Goal: Information Seeking & Learning: Learn about a topic

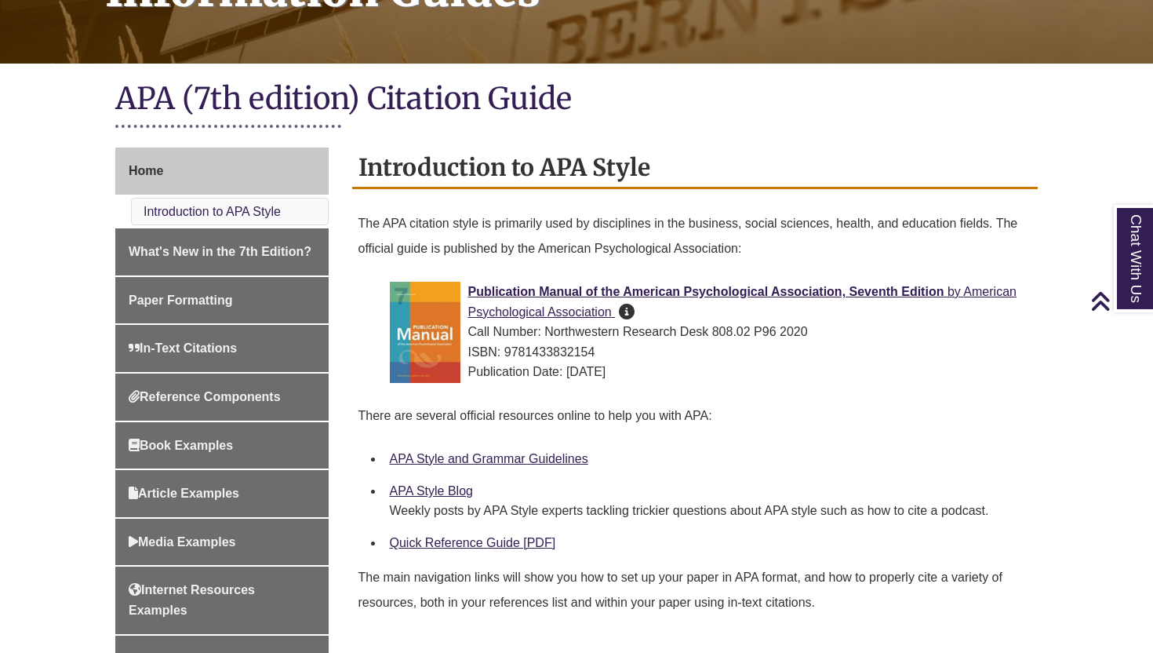
scroll to position [128, 0]
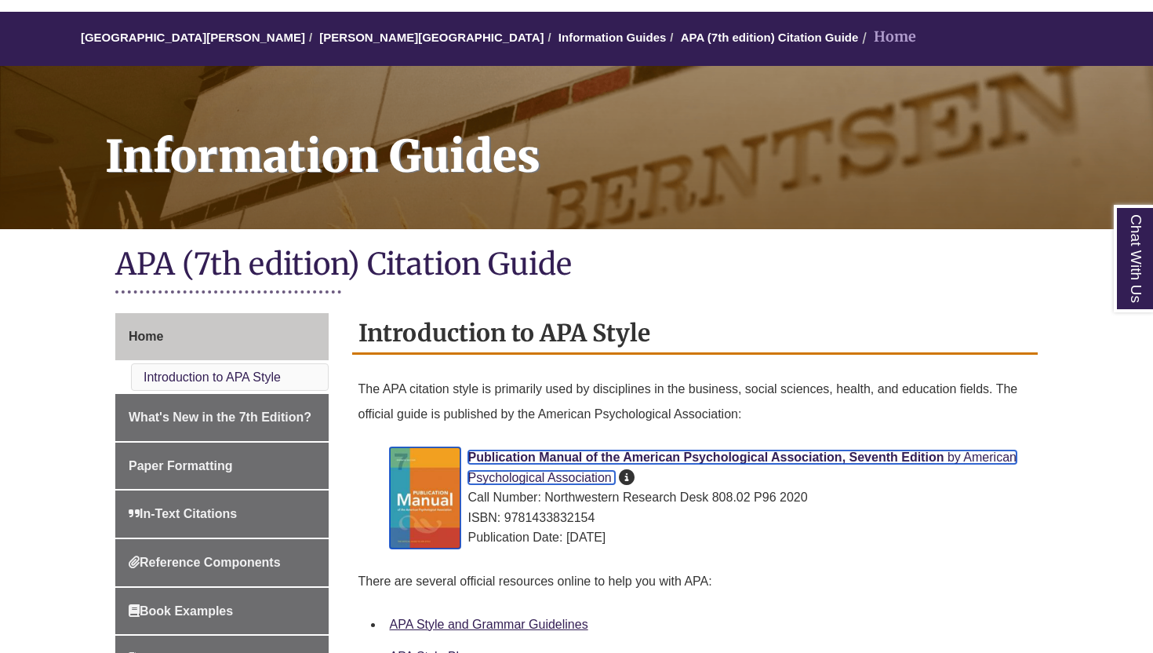
click at [678, 458] on span "Publication Manual of the American Psychological Association, Seventh Edition" at bounding box center [706, 456] width 476 height 13
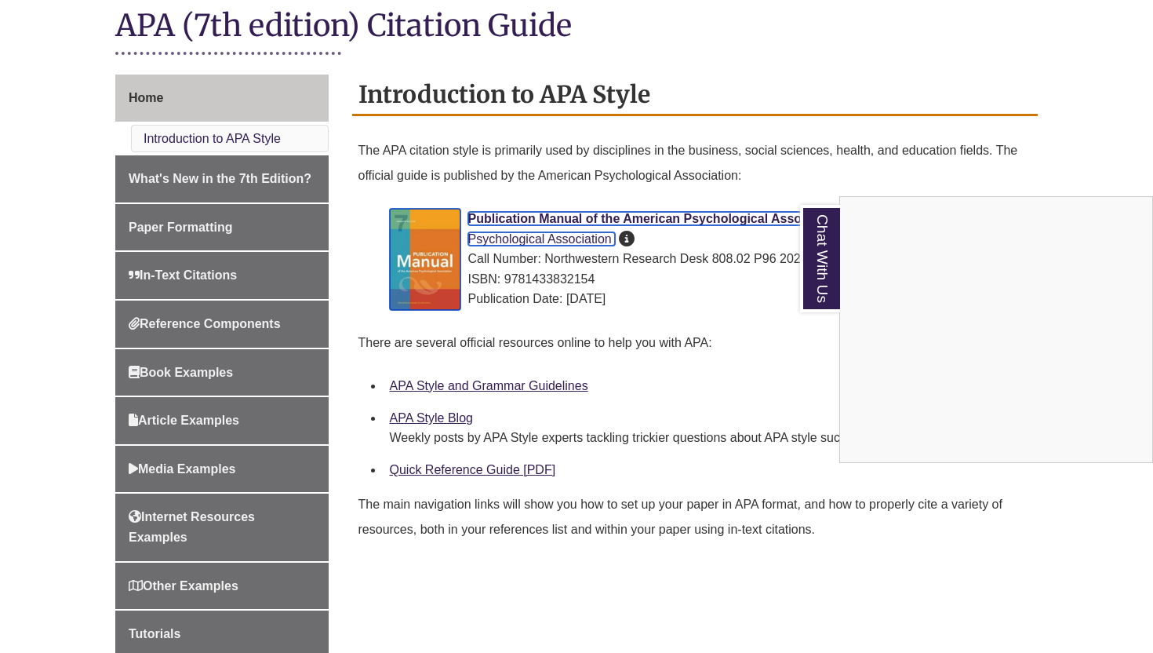
scroll to position [362, 0]
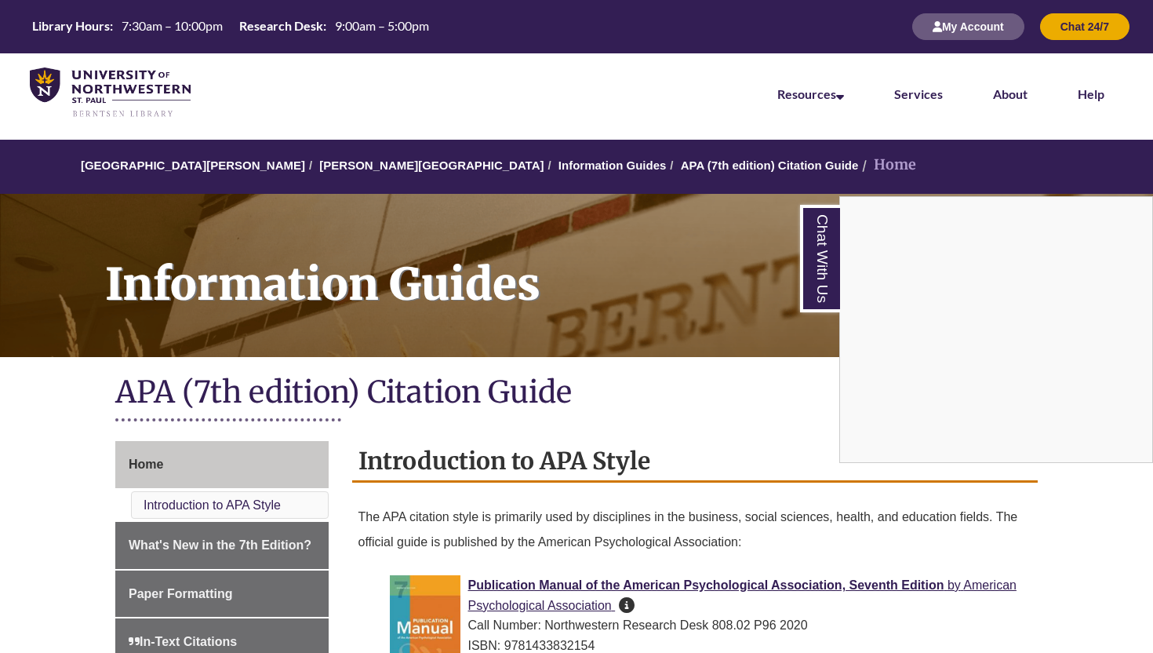
scroll to position [166, 0]
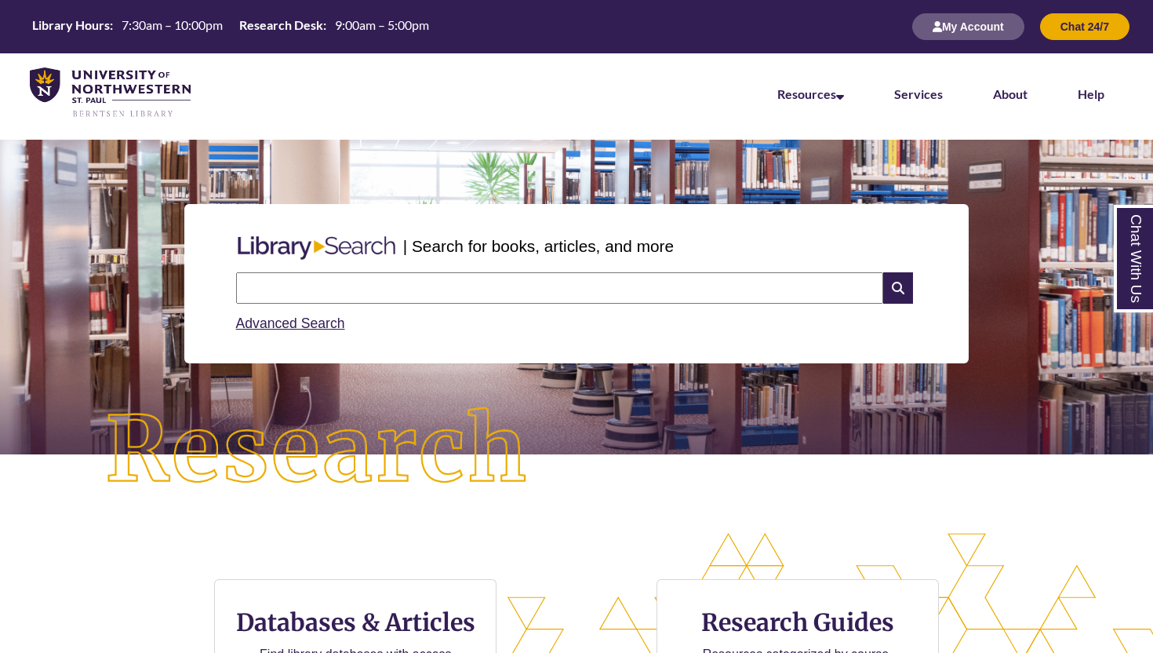
click at [410, 283] on input "text" at bounding box center [559, 287] width 647 height 31
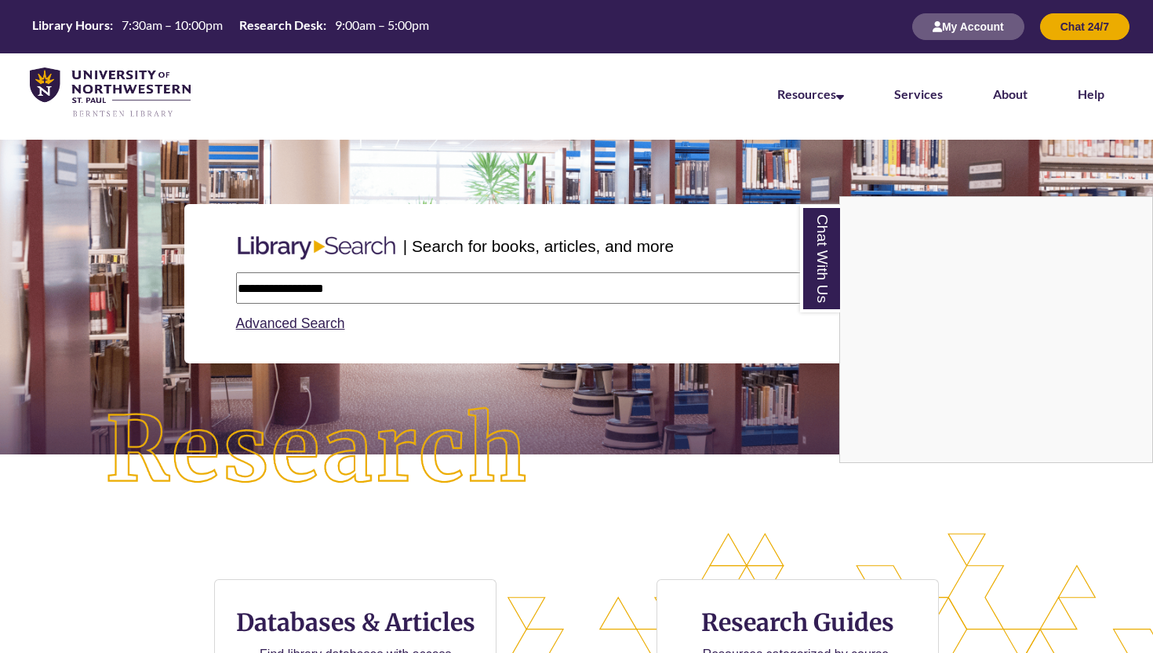
type input "**********"
click at [308, 284] on div "Chat With Us" at bounding box center [576, 326] width 1153 height 653
click at [308, 284] on input "**********" at bounding box center [559, 287] width 647 height 31
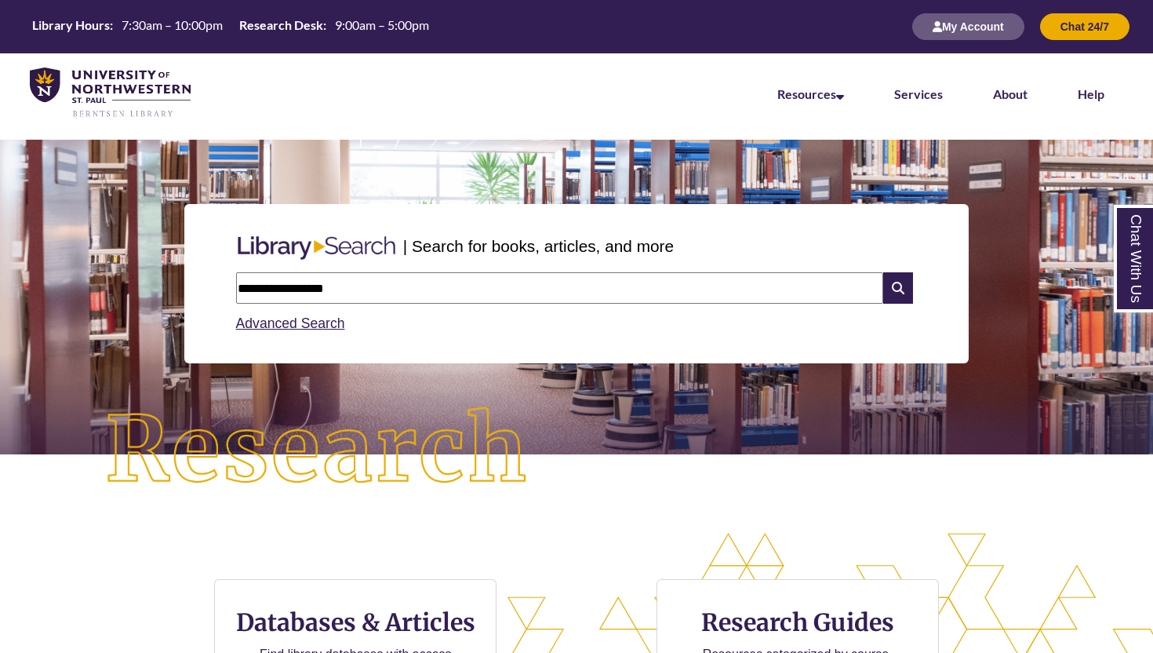
click at [346, 290] on input "**********" at bounding box center [559, 287] width 647 height 31
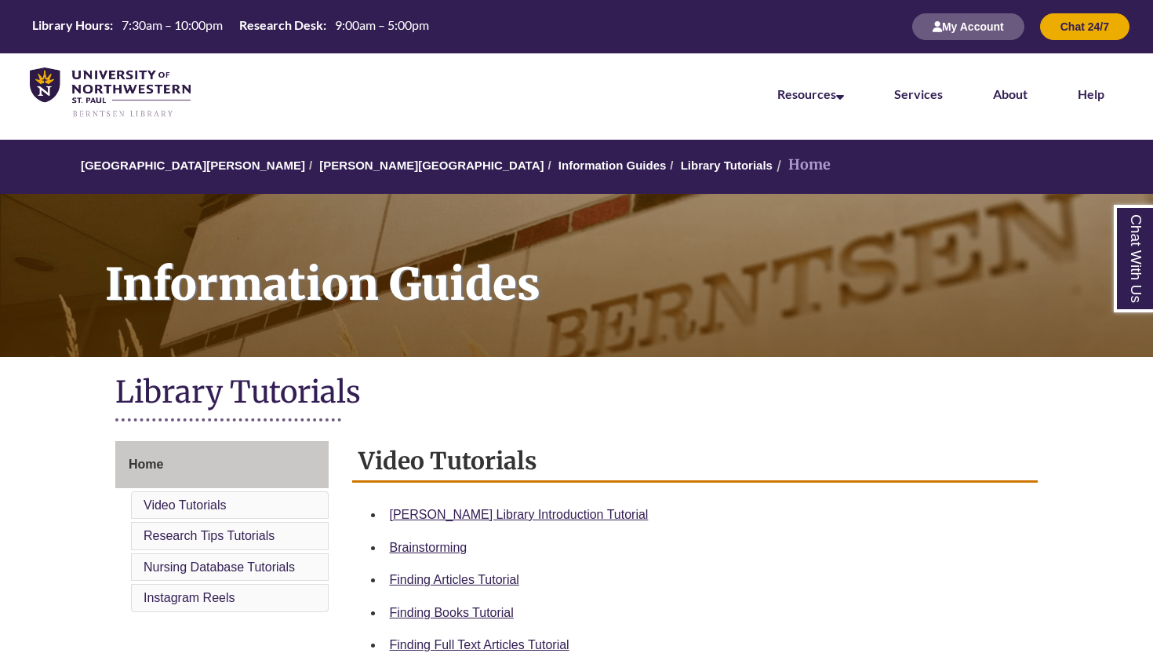
click at [527, 530] on li "Berntsen Library Introduction Tutorial" at bounding box center [708, 514] width 649 height 33
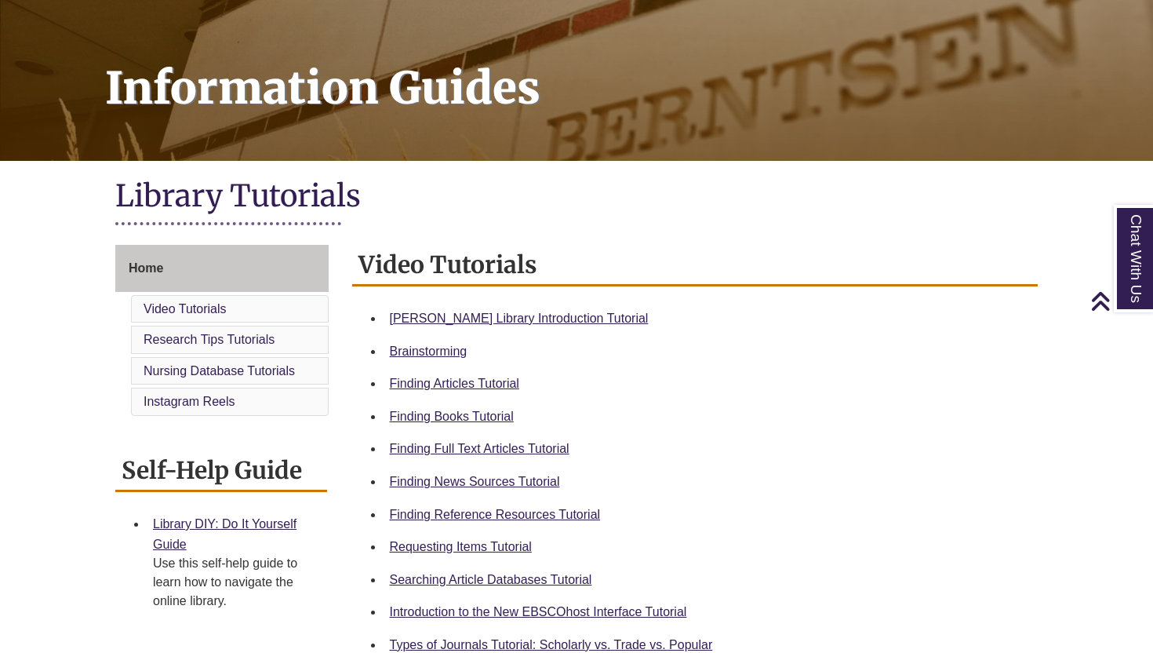
scroll to position [199, 0]
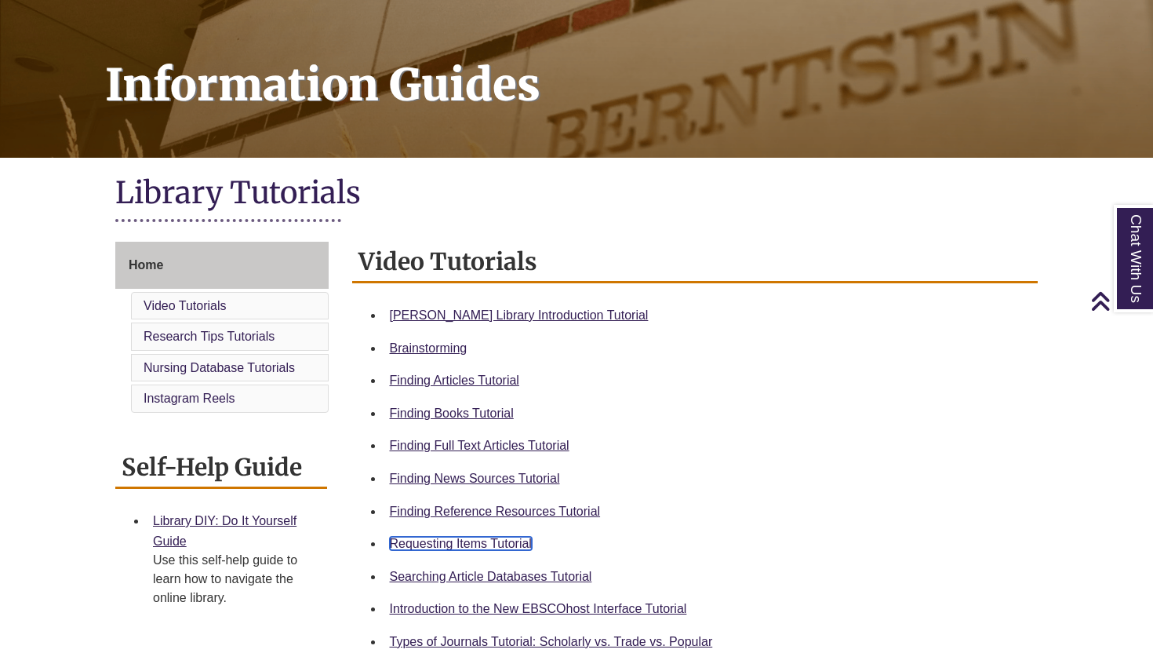
click at [509, 549] on link "Requesting Items Tutorial" at bounding box center [461, 543] width 142 height 13
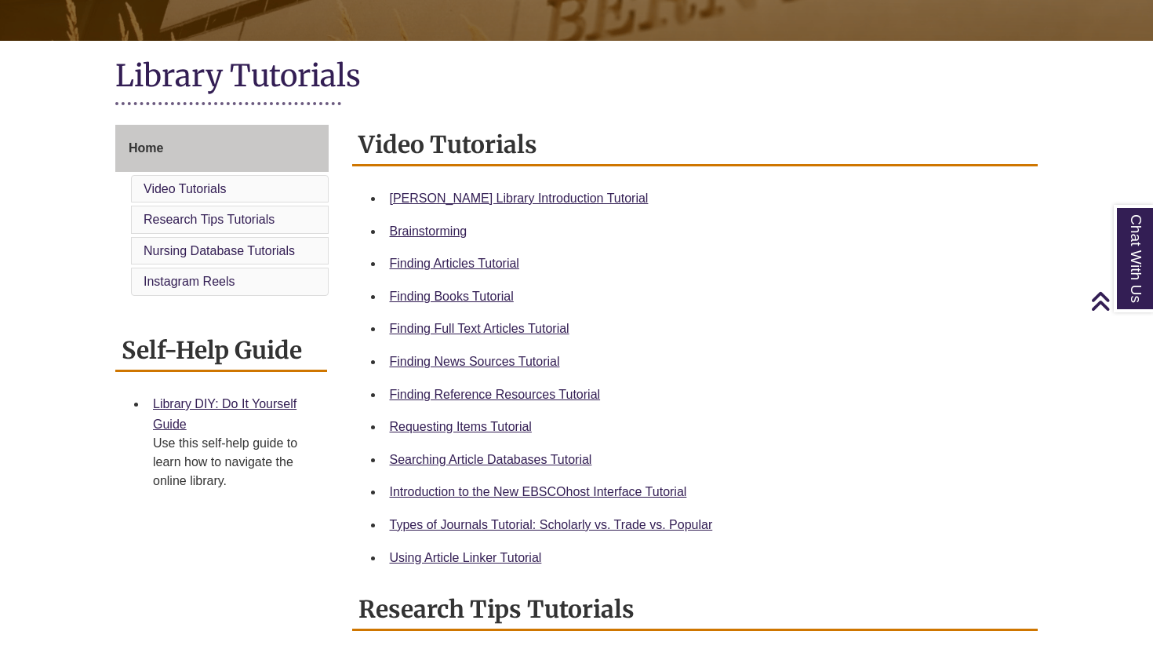
scroll to position [322, 0]
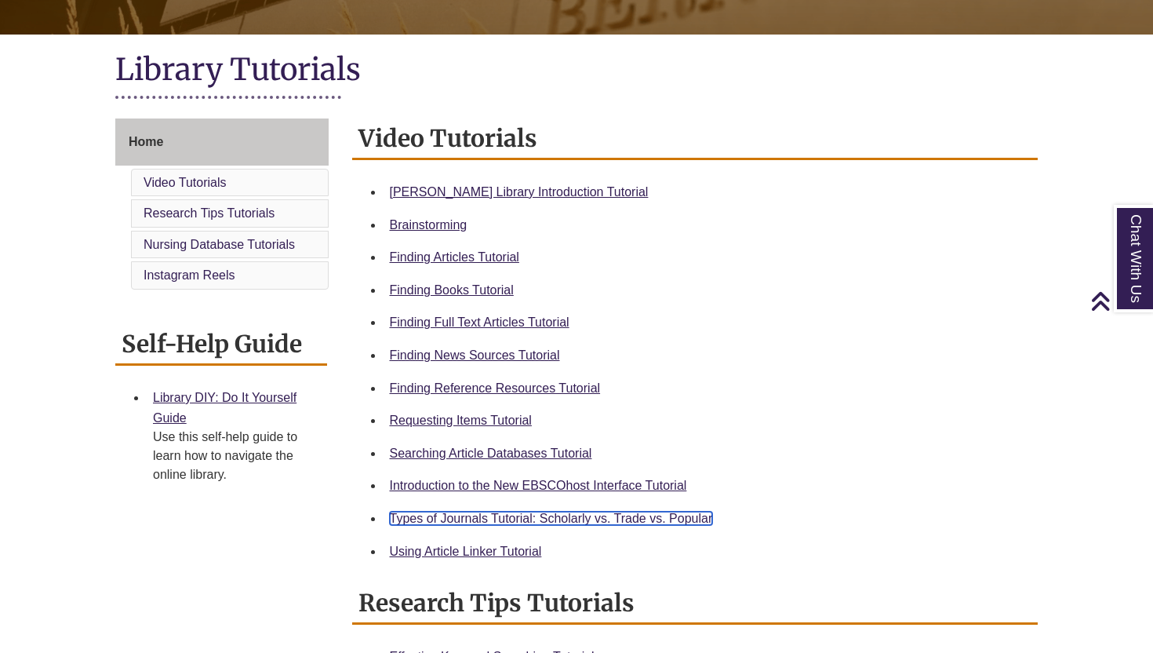
click at [540, 512] on link "Types of Journals Tutorial: Scholarly vs. Trade vs. Popular" at bounding box center [551, 518] width 323 height 13
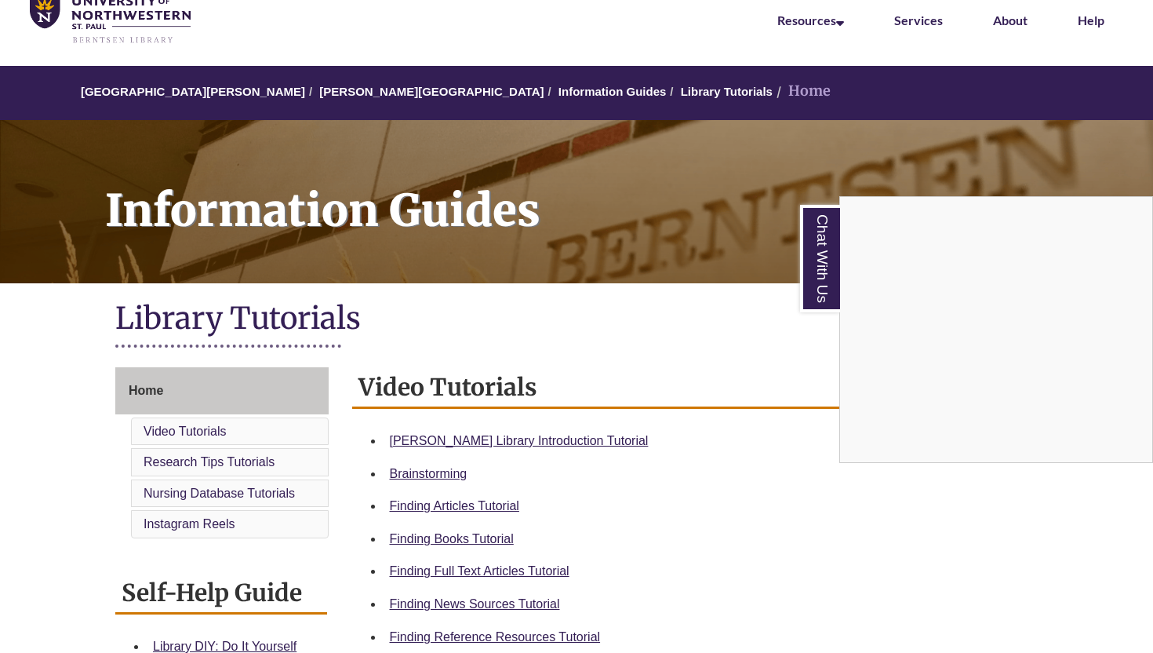
scroll to position [76, 0]
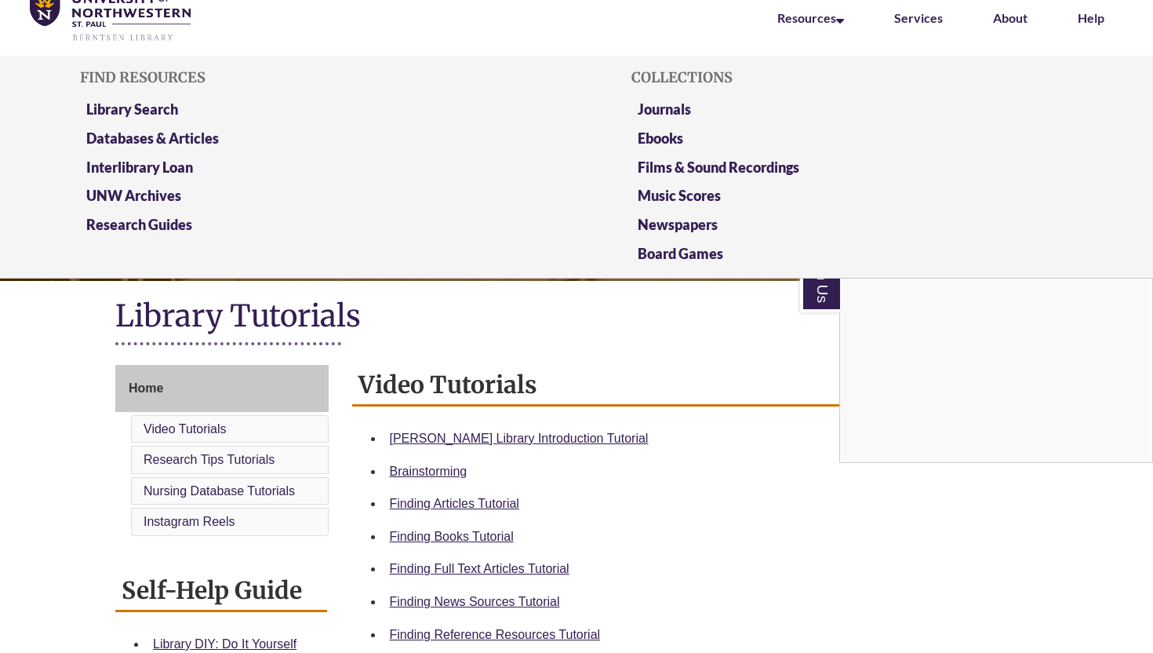
click at [151, 94] on div "Find Resources Library Search Databases & Articles Interlibrary Loan UNW Archiv…" at bounding box center [300, 166] width 441 height 209
click at [150, 111] on link "Library Search" at bounding box center [132, 110] width 92 height 20
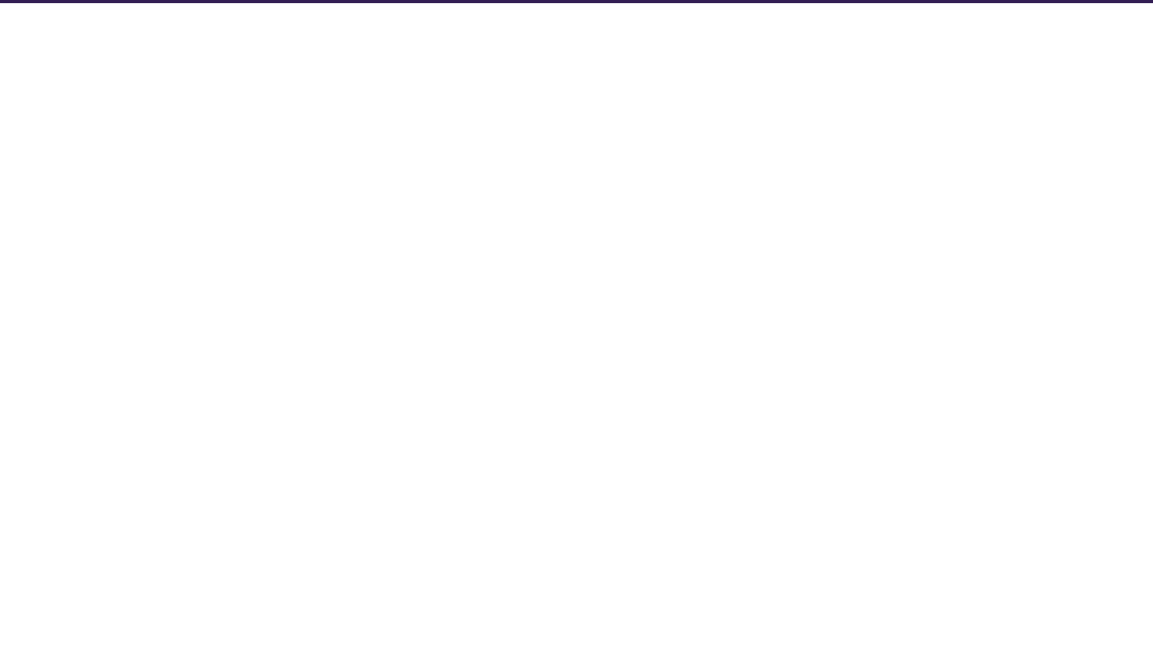
select select "Database Subject Filter"
select select "Database Types Filter"
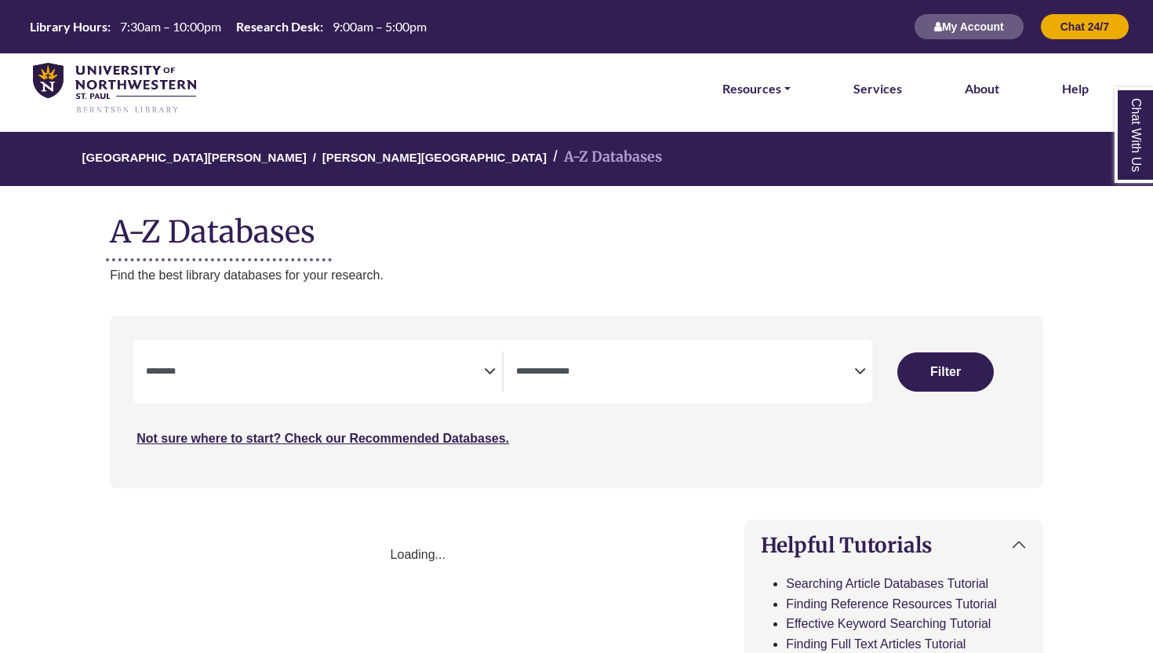
select select "Database Subject Filter"
select select "Database Types Filter"
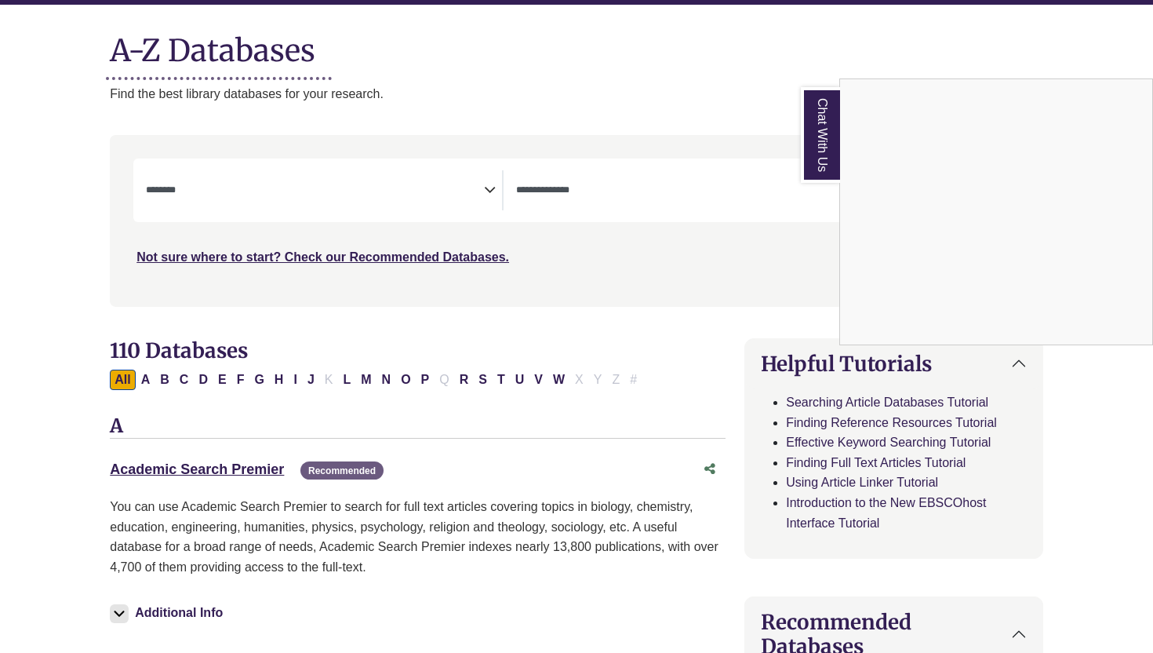
scroll to position [212, 0]
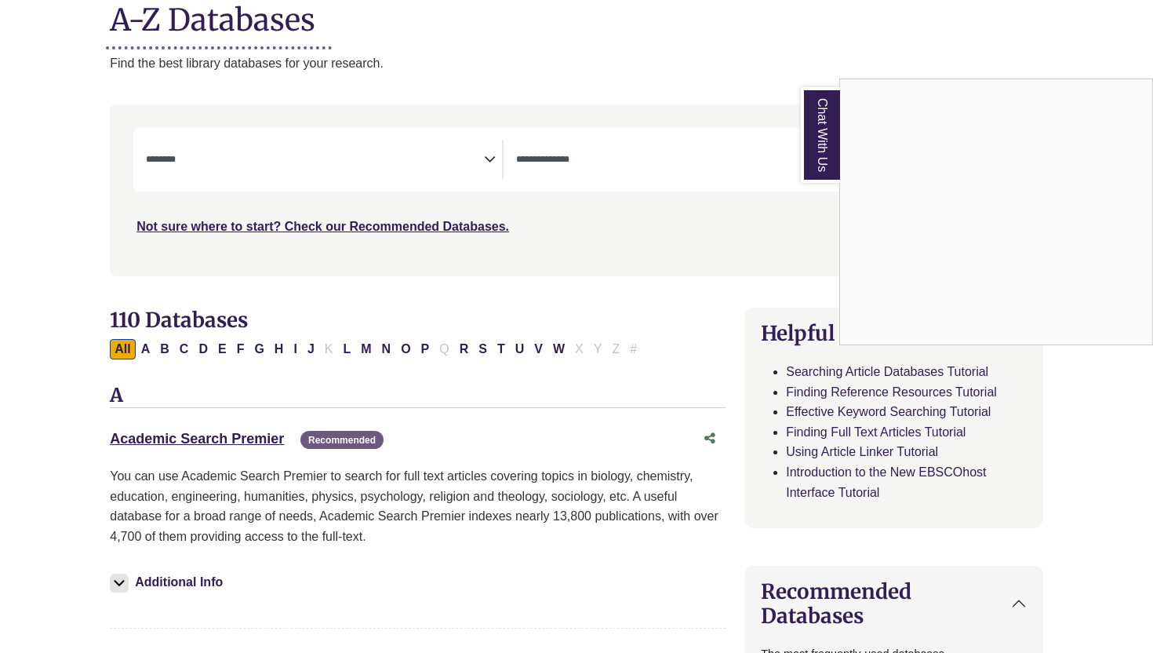
click at [453, 157] on div "Chat With Us" at bounding box center [576, 326] width 1153 height 653
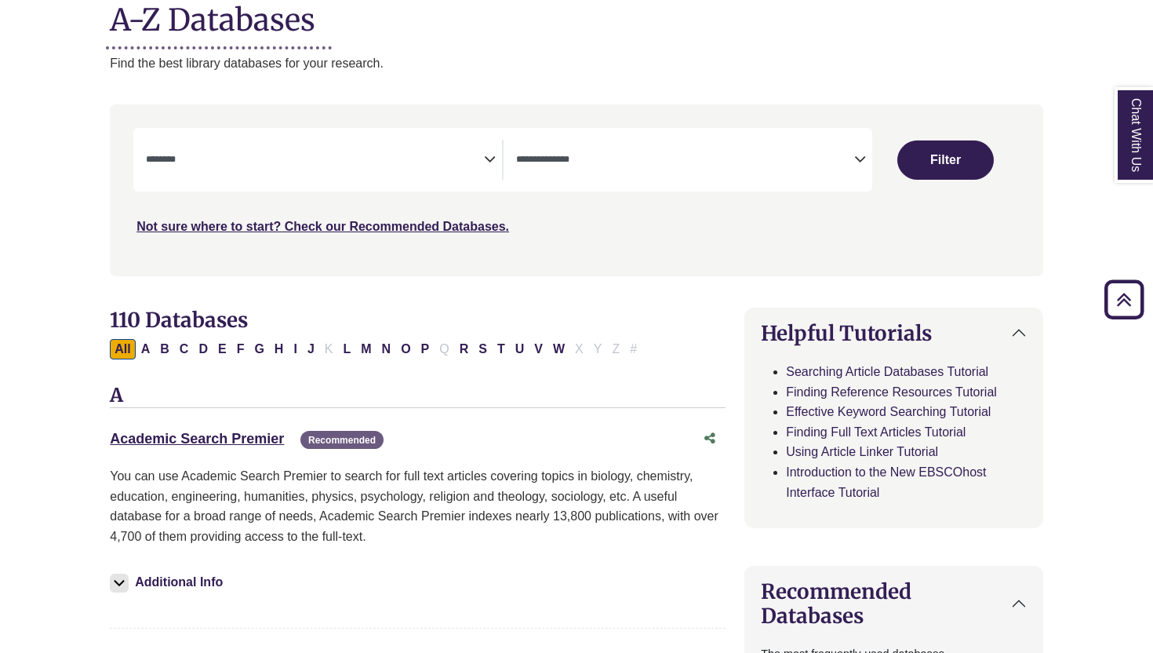
click at [485, 159] on icon "Search filters" at bounding box center [490, 157] width 12 height 24
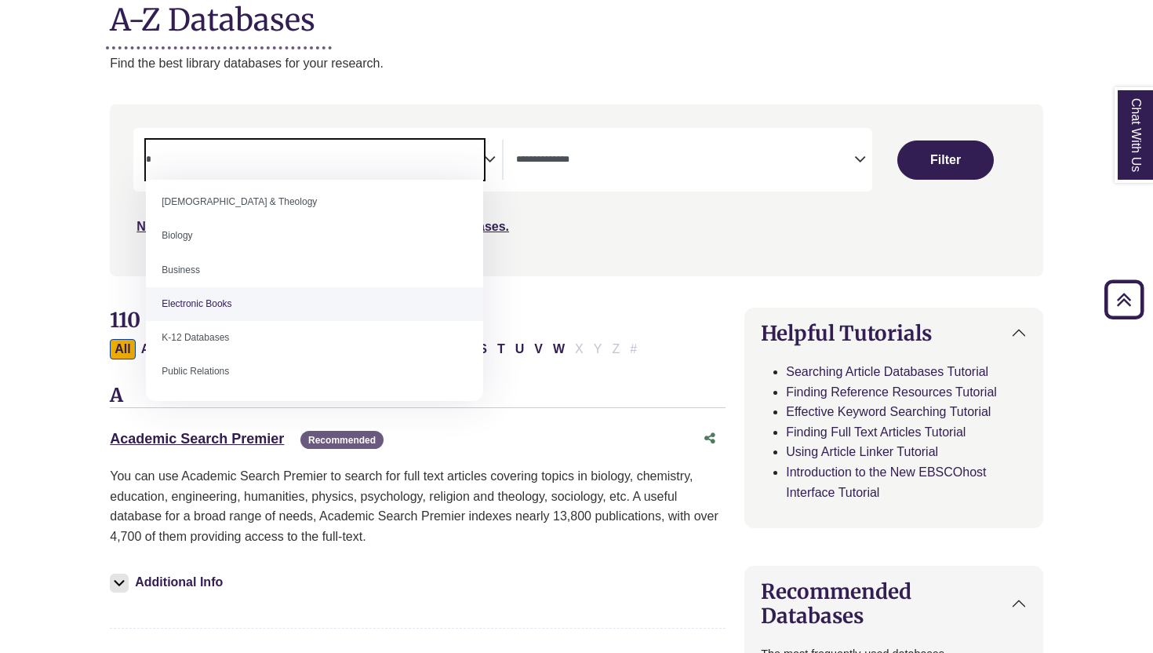
scroll to position [0, 0]
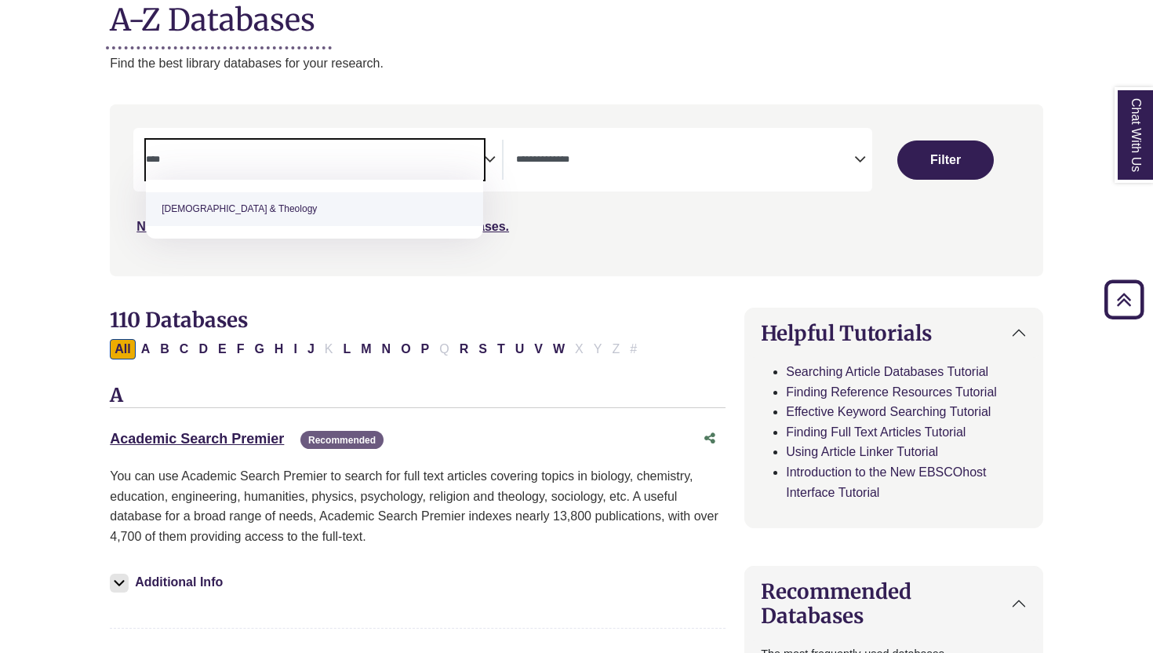
type textarea "****"
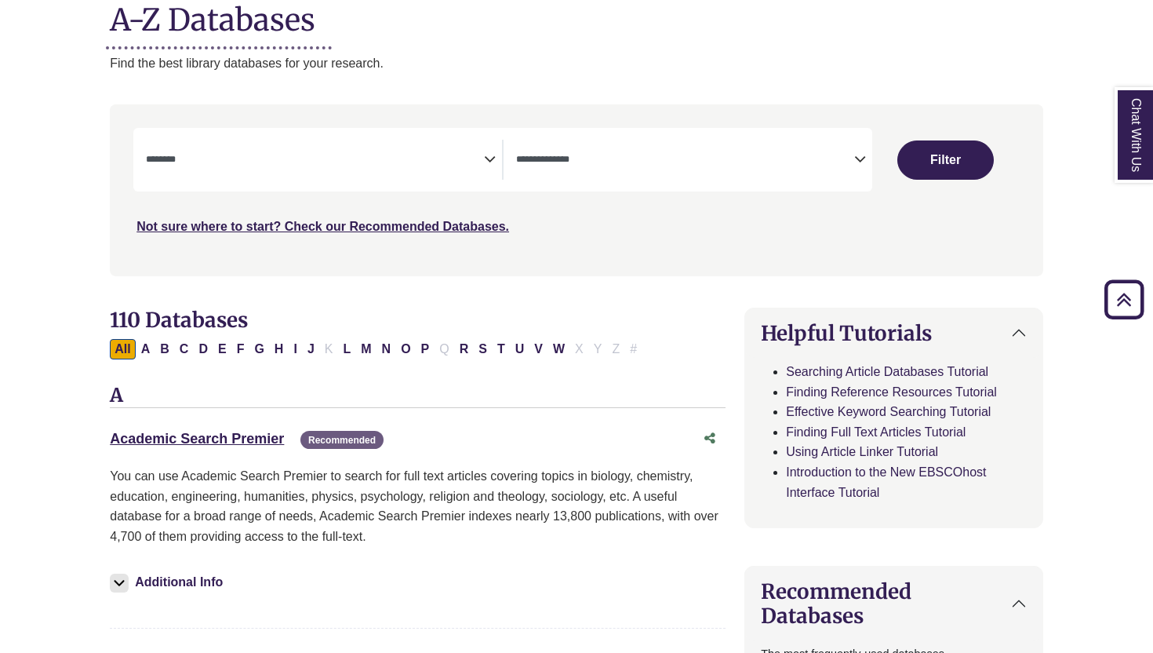
click at [264, 308] on h2 "110 Databases" at bounding box center [418, 320] width 616 height 24
click at [219, 158] on textarea "Search" at bounding box center [315, 161] width 338 height 13
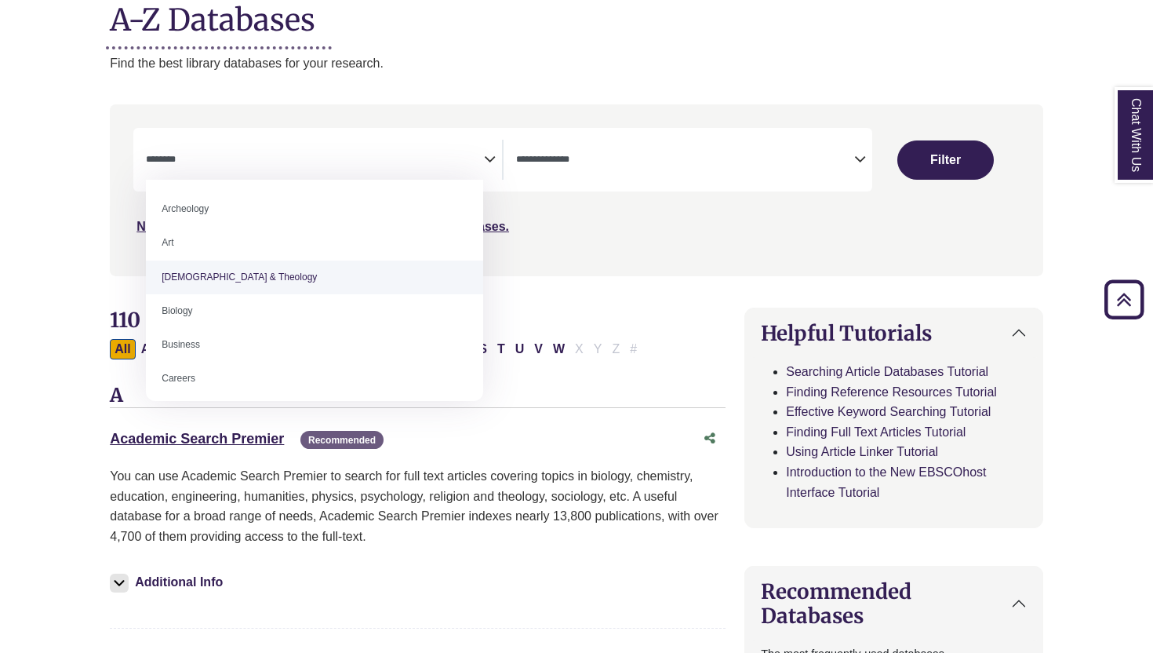
select select "*****"
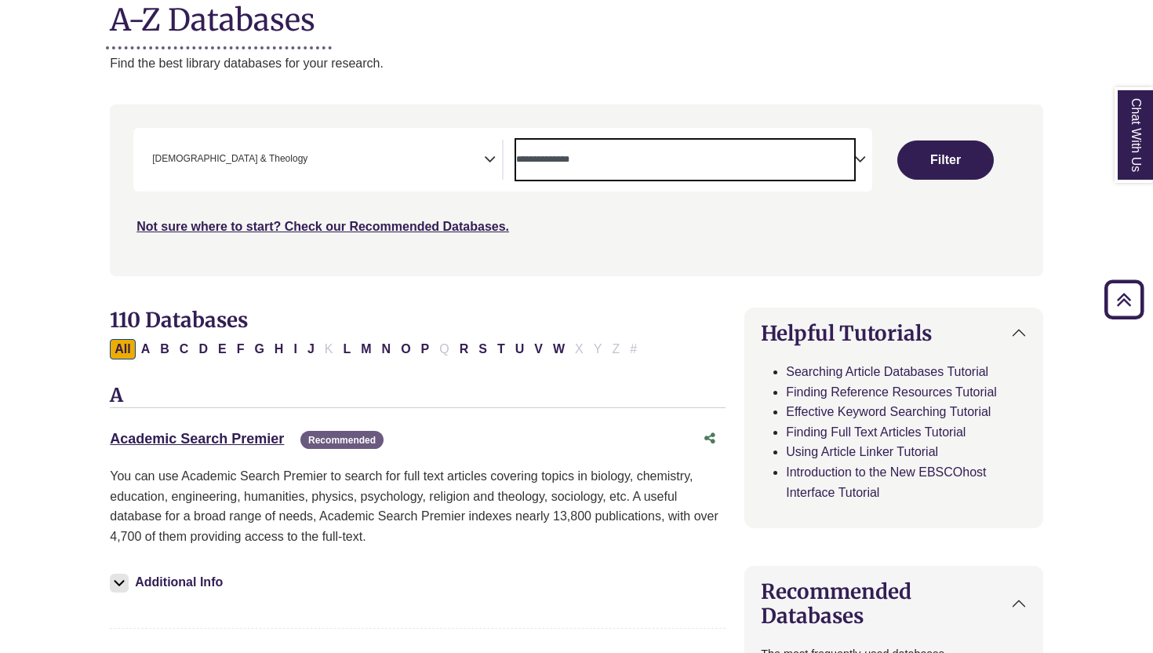
click at [599, 144] on span "Search filters" at bounding box center [685, 160] width 338 height 40
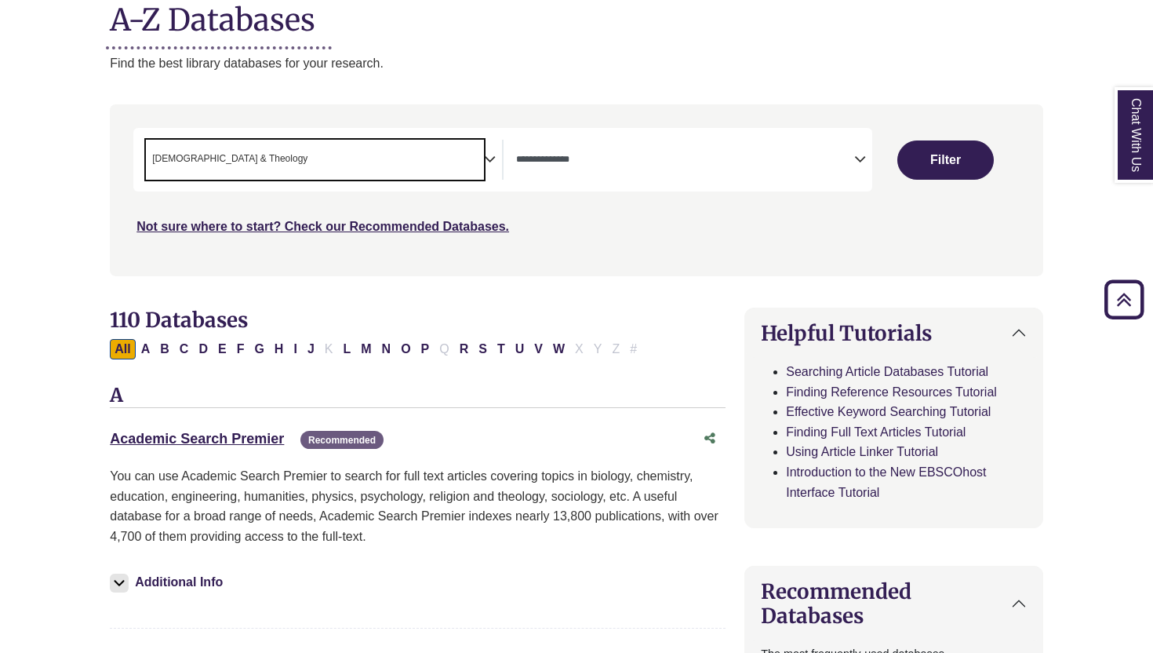
click at [417, 177] on span "× Bible & Theology" at bounding box center [315, 160] width 338 height 40
click at [594, 245] on div "Search filters" at bounding box center [576, 190] width 915 height 158
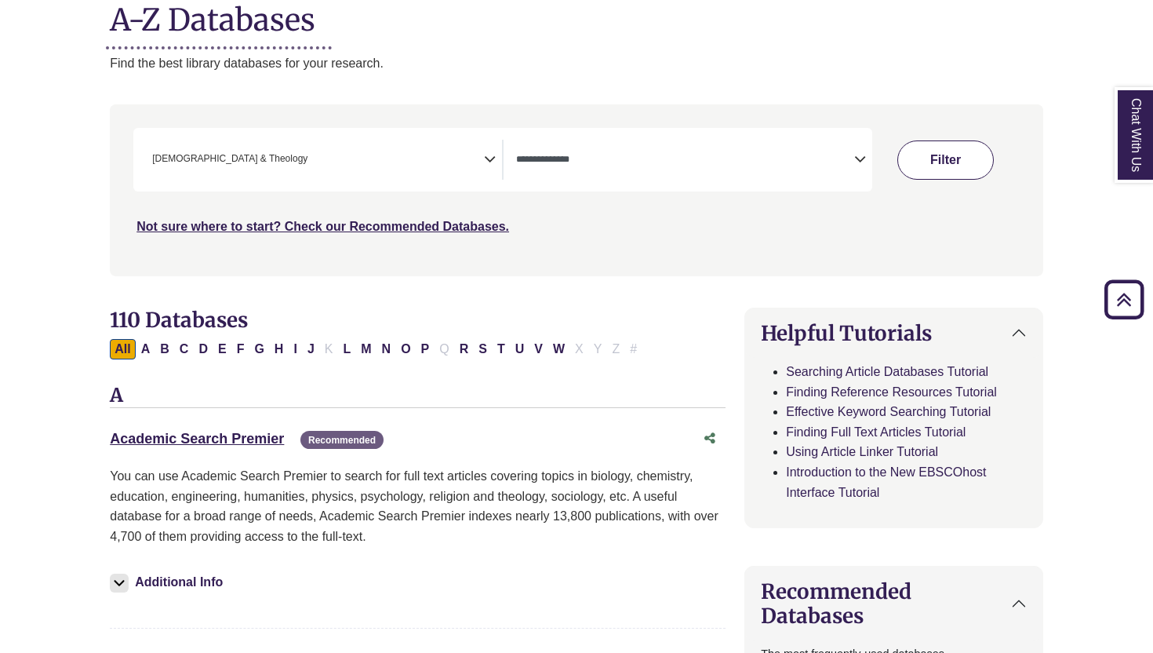
click at [933, 162] on button "Filter" at bounding box center [946, 159] width 97 height 39
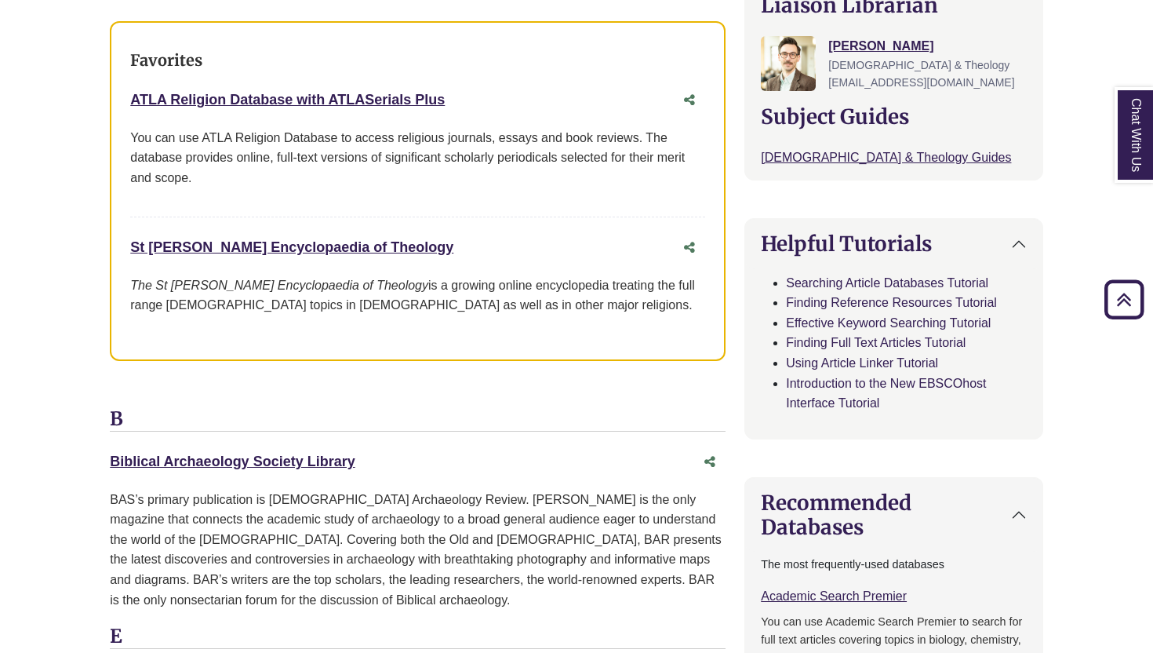
scroll to position [585, 0]
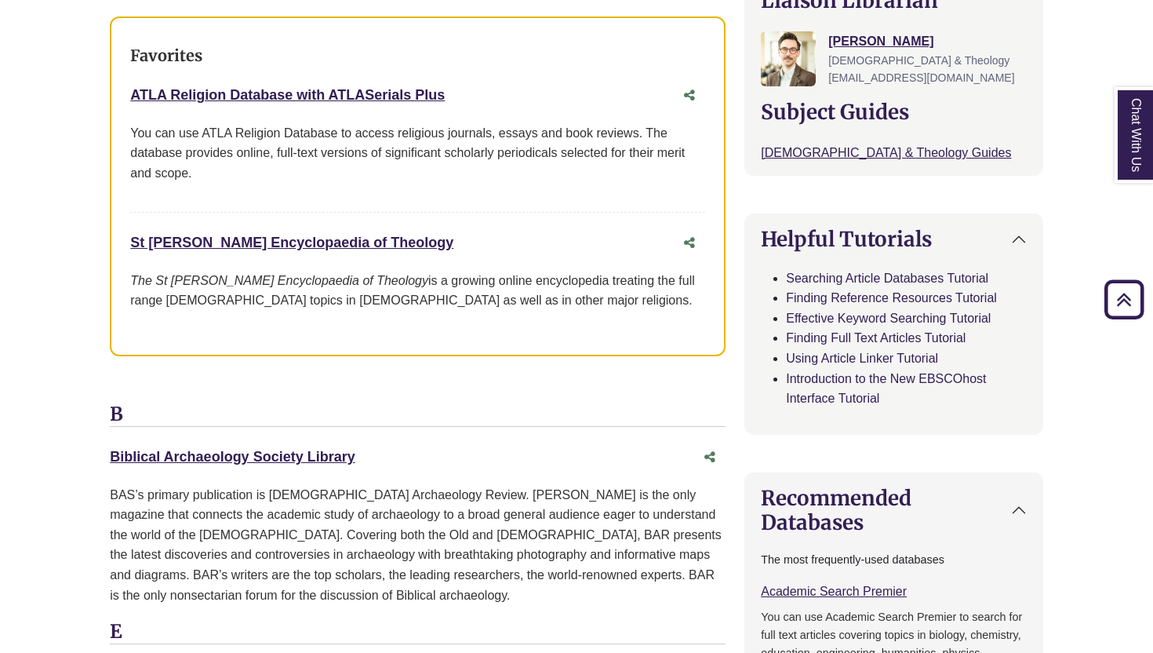
click at [415, 242] on div "St Andrews Encyclopaedia of Theology This link opens in a new window" at bounding box center [402, 242] width 544 height 23
drag, startPoint x: 415, startPoint y: 242, endPoint x: 34, endPoint y: 219, distance: 382.0
copy link "St Andrews Encyclopaedia of Theology"
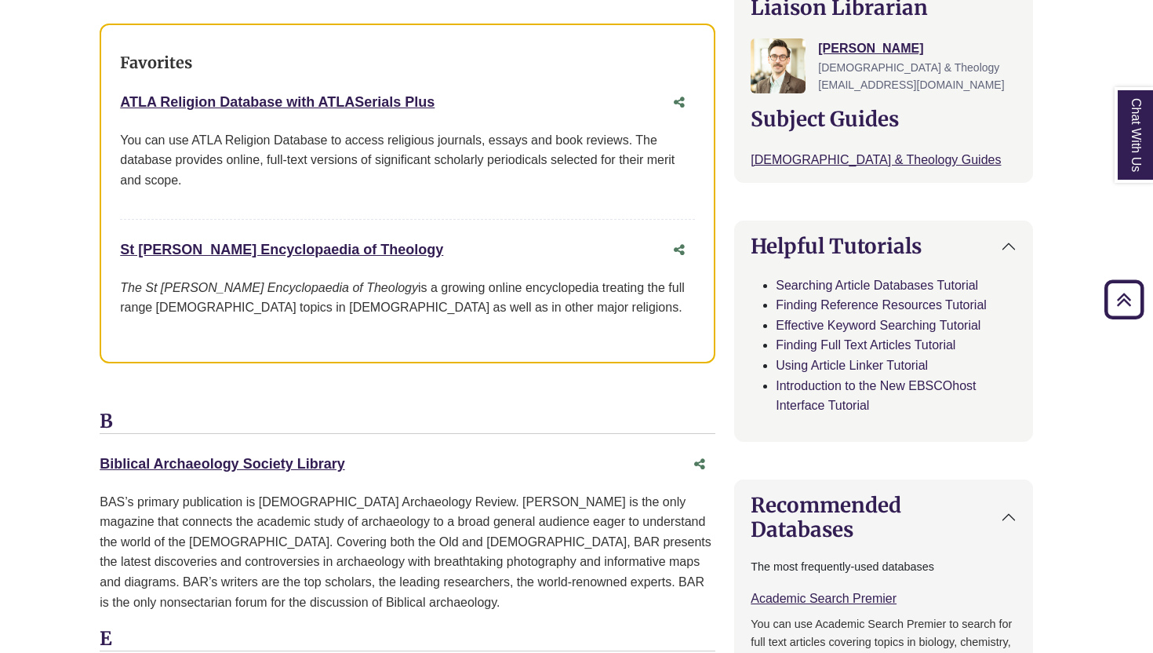
scroll to position [576, 10]
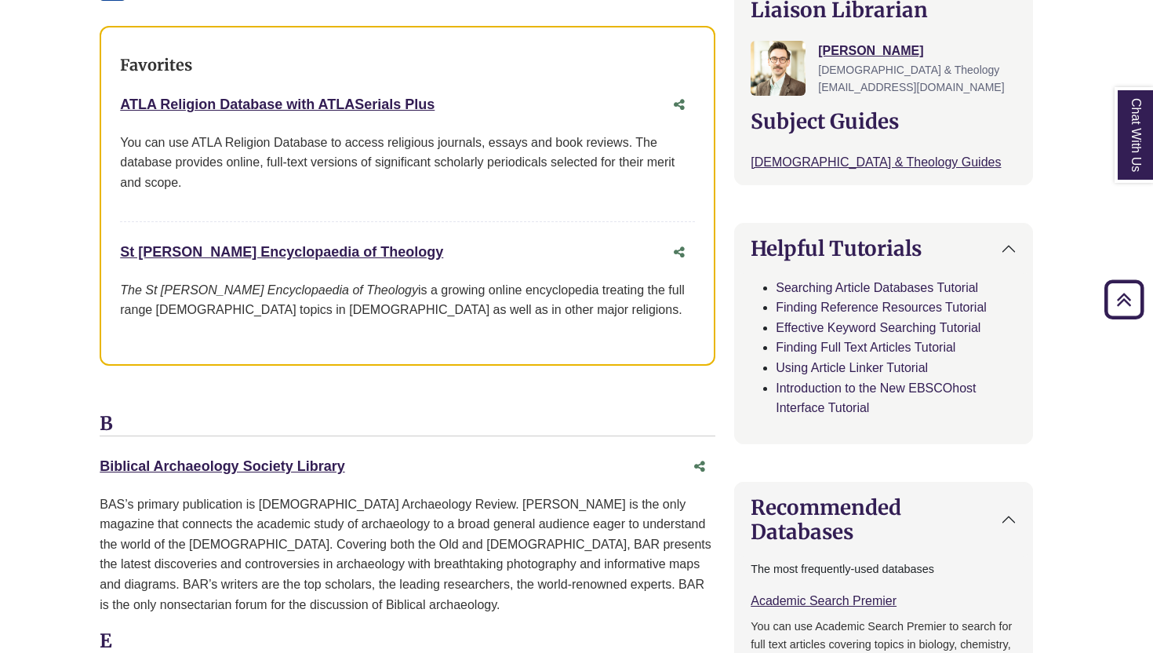
click at [473, 271] on div "St Andrews Encyclopaedia of Theology This link opens in a new window The St And…" at bounding box center [407, 287] width 575 height 98
click at [485, 99] on div "ATLA Religion Database with ATLASerials Plus This link opens in a new window" at bounding box center [392, 104] width 544 height 23
drag, startPoint x: 472, startPoint y: 108, endPoint x: 109, endPoint y: 107, distance: 363.3
click at [109, 107] on div "Favorites ATLA Religion Database with ATLASerials Plus This link opens in a new…" at bounding box center [408, 196] width 616 height 340
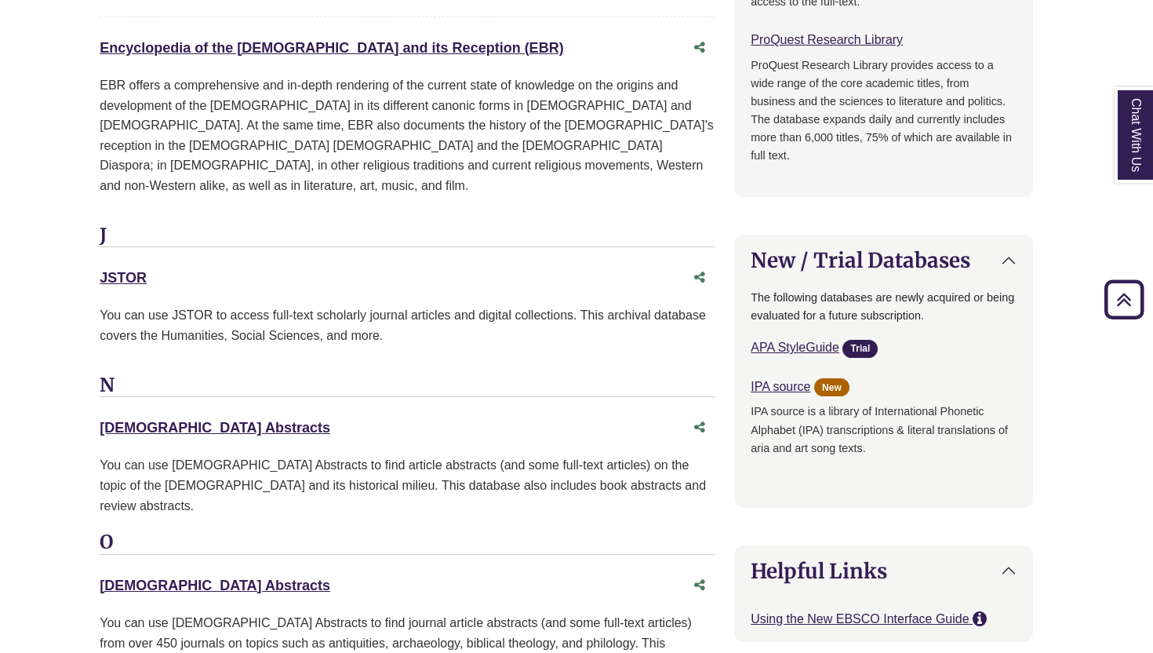
scroll to position [1425, 10]
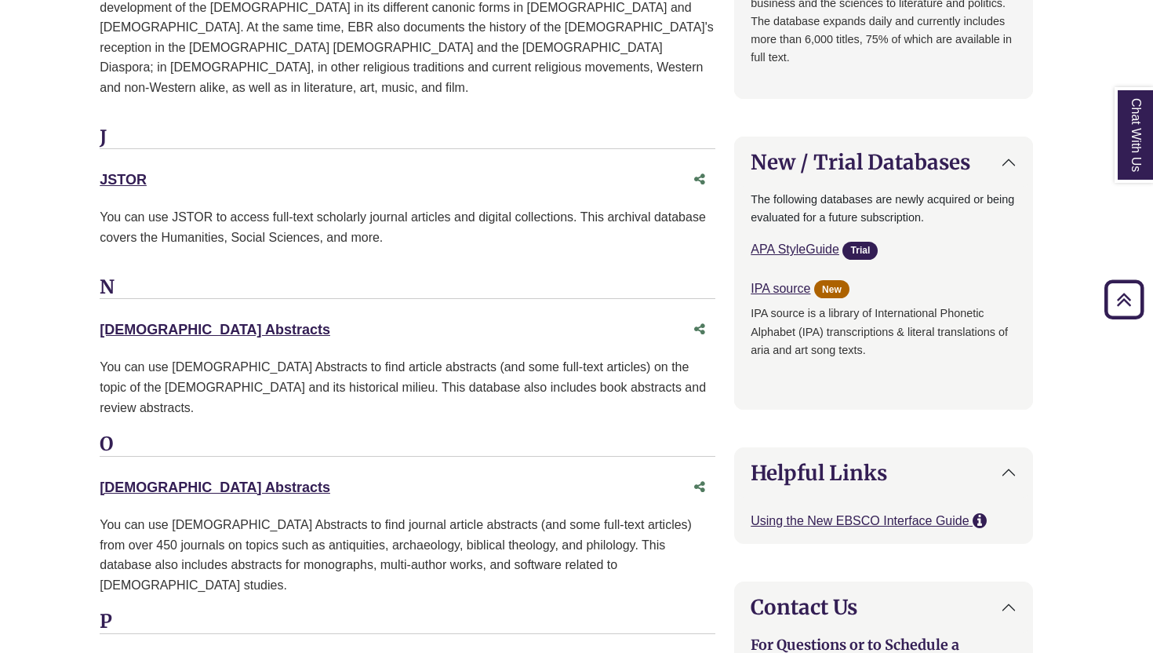
click at [290, 319] on div "New Testament Abstracts This link opens in a new window" at bounding box center [392, 330] width 585 height 23
drag, startPoint x: 312, startPoint y: 311, endPoint x: 67, endPoint y: 315, distance: 244.8
click at [67, 315] on body "Skip to Main Content Library Hours: 7:30am – 10:00pm Research Desk: 9:00am – 5:…" at bounding box center [566, 44] width 1153 height 2939
copy link "New Testament Abstracts"
click at [291, 433] on h3 "O" at bounding box center [408, 445] width 616 height 24
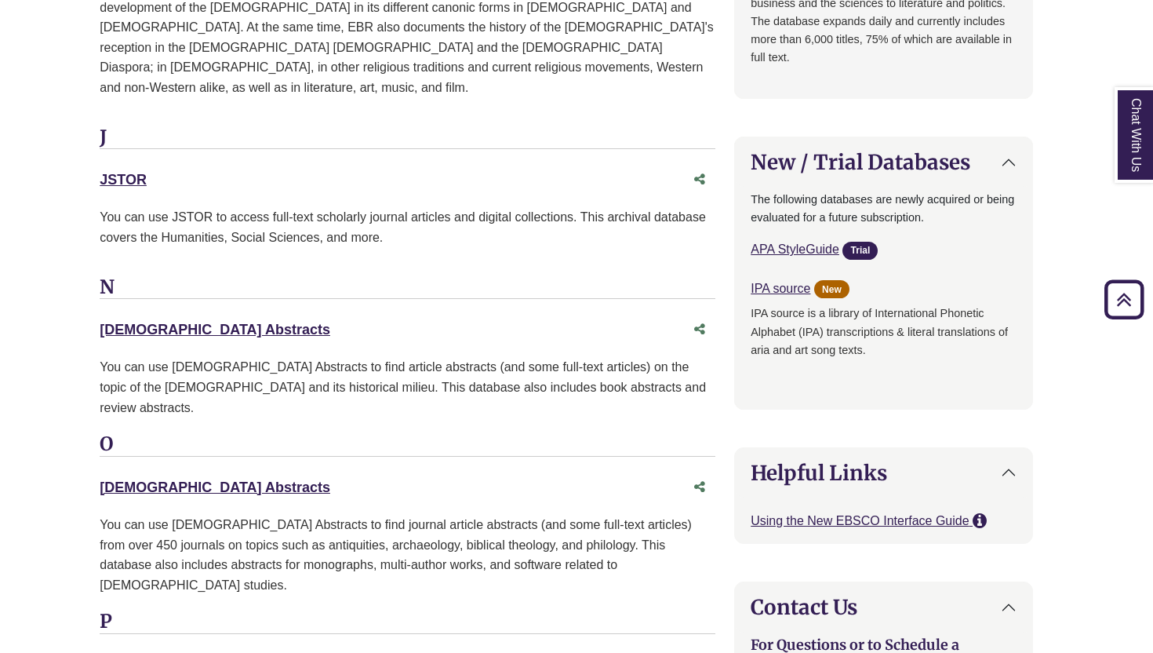
drag, startPoint x: 306, startPoint y: 450, endPoint x: 77, endPoint y: 440, distance: 229.3
copy link "Old Testament Abstracts"
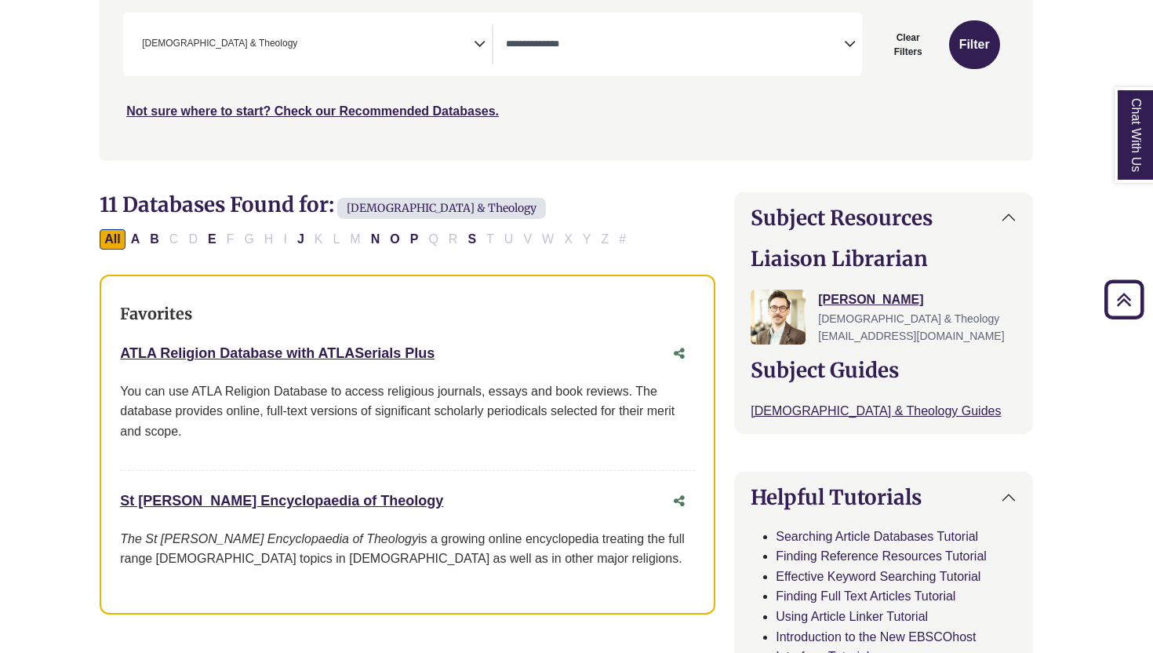
scroll to position [333, 10]
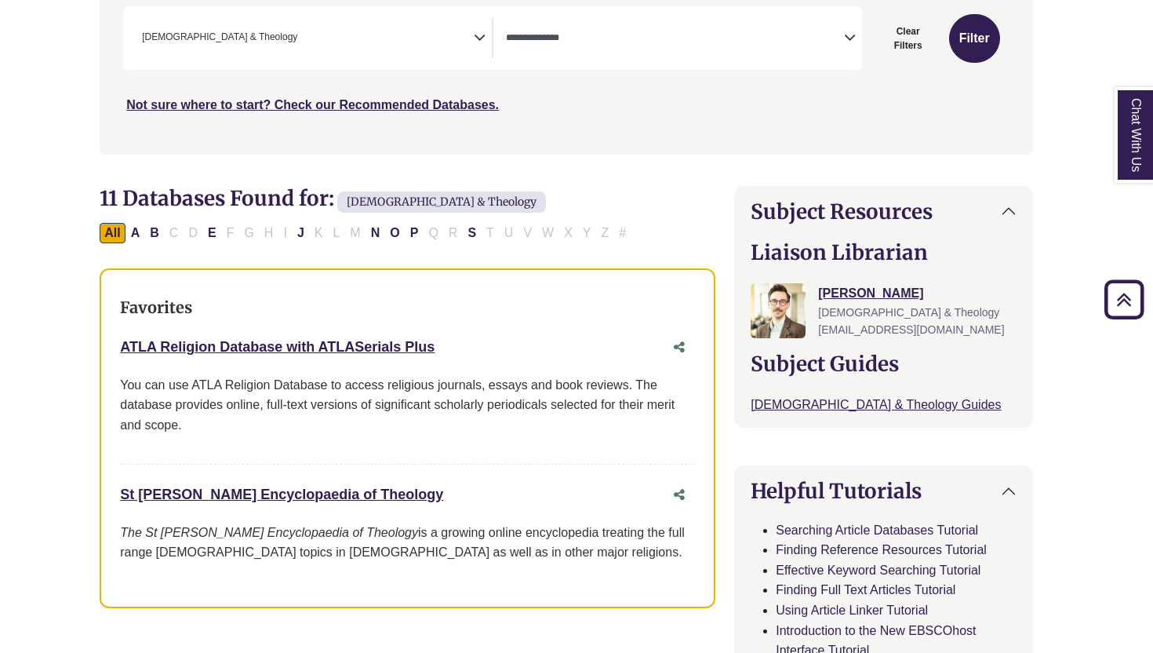
click at [477, 495] on div "St Andrews Encyclopaedia of Theology This link opens in a new window" at bounding box center [392, 494] width 544 height 23
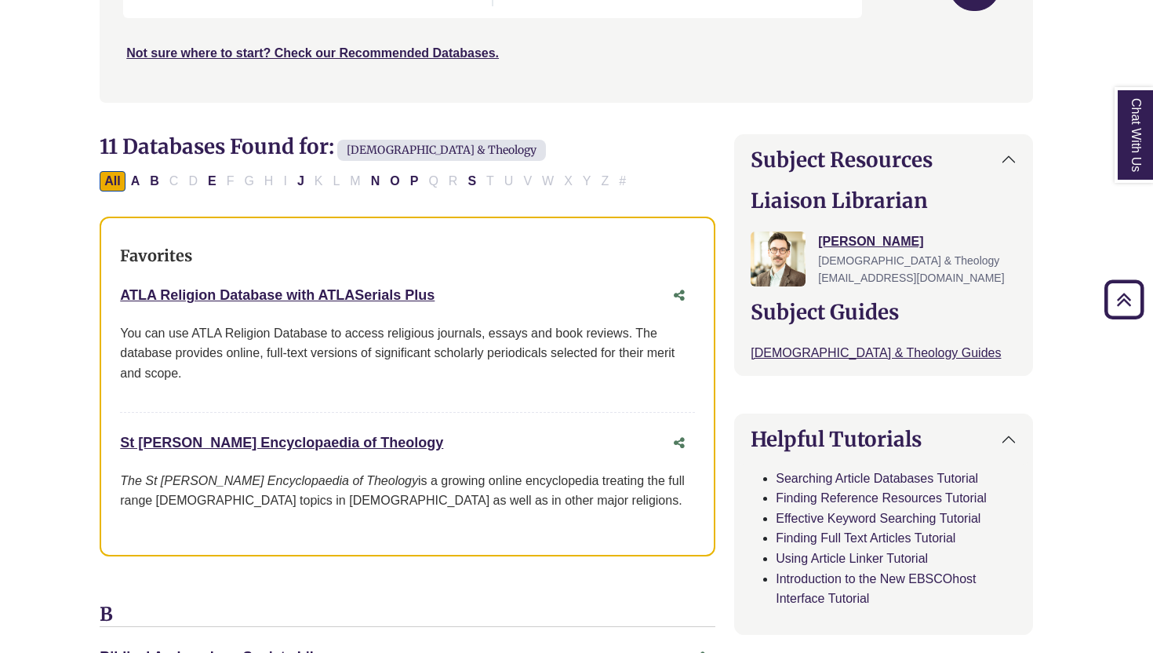
scroll to position [391, 10]
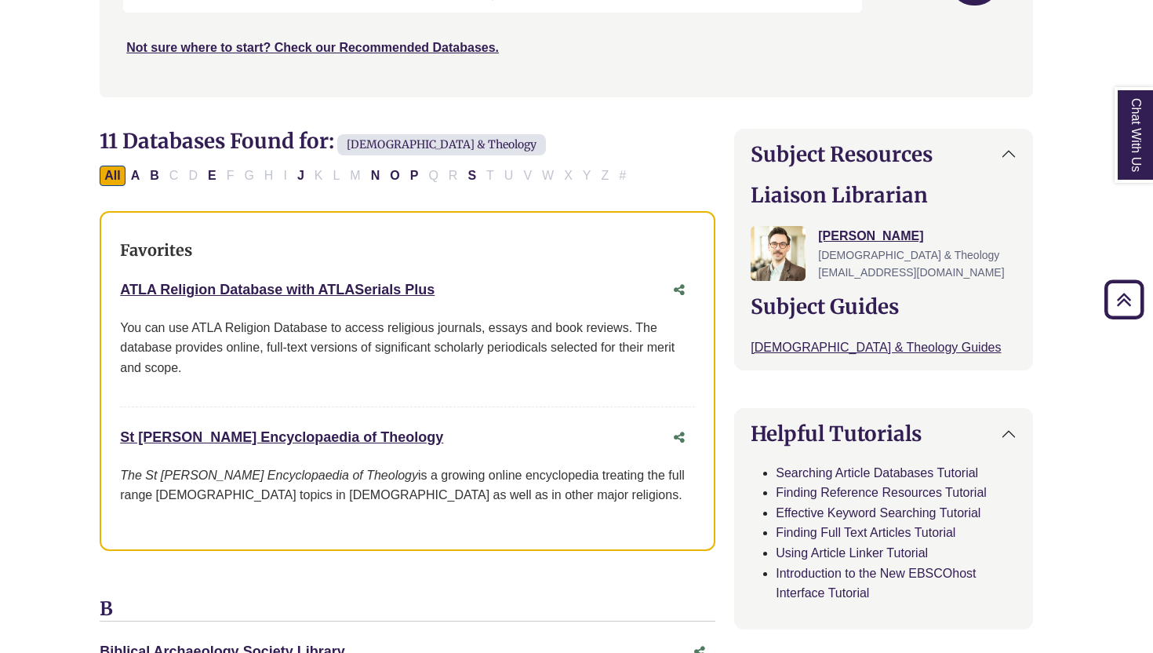
drag, startPoint x: 463, startPoint y: 282, endPoint x: 108, endPoint y: 277, distance: 354.7
click at [108, 277] on div "Favorites ATLA Religion Database with ATLASerials Plus This link opens in a new…" at bounding box center [408, 381] width 616 height 340
copy link "ATLA Religion Database with ATLASerials Plus"
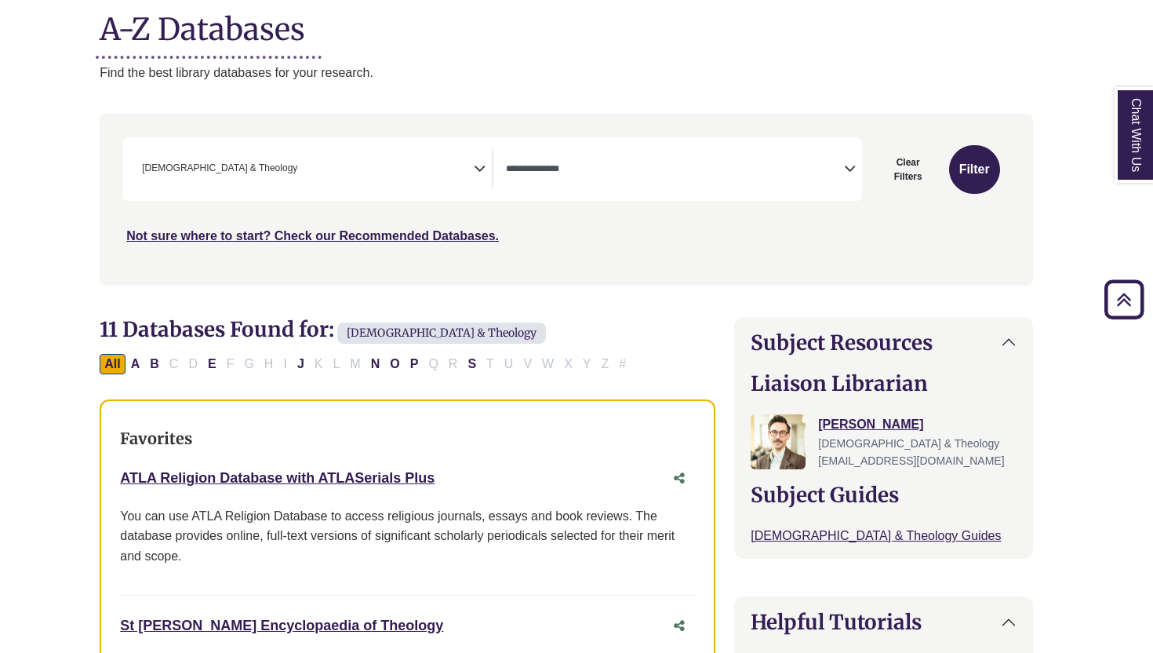
scroll to position [206, 10]
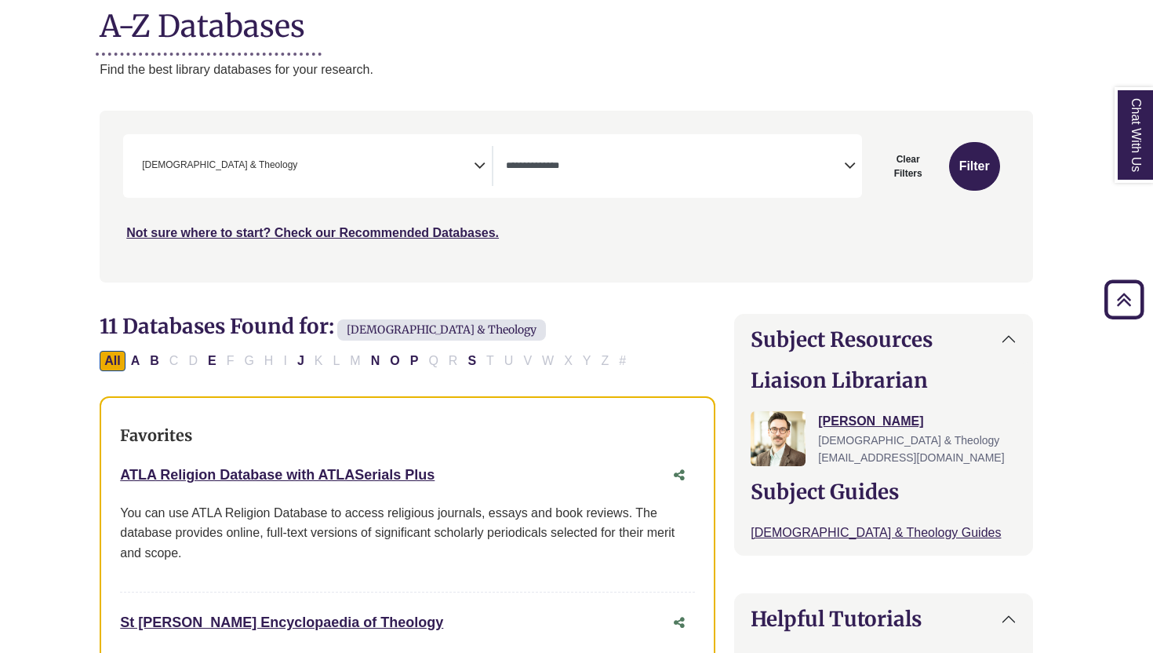
click at [398, 175] on span "× Bible & Theology" at bounding box center [305, 166] width 338 height 40
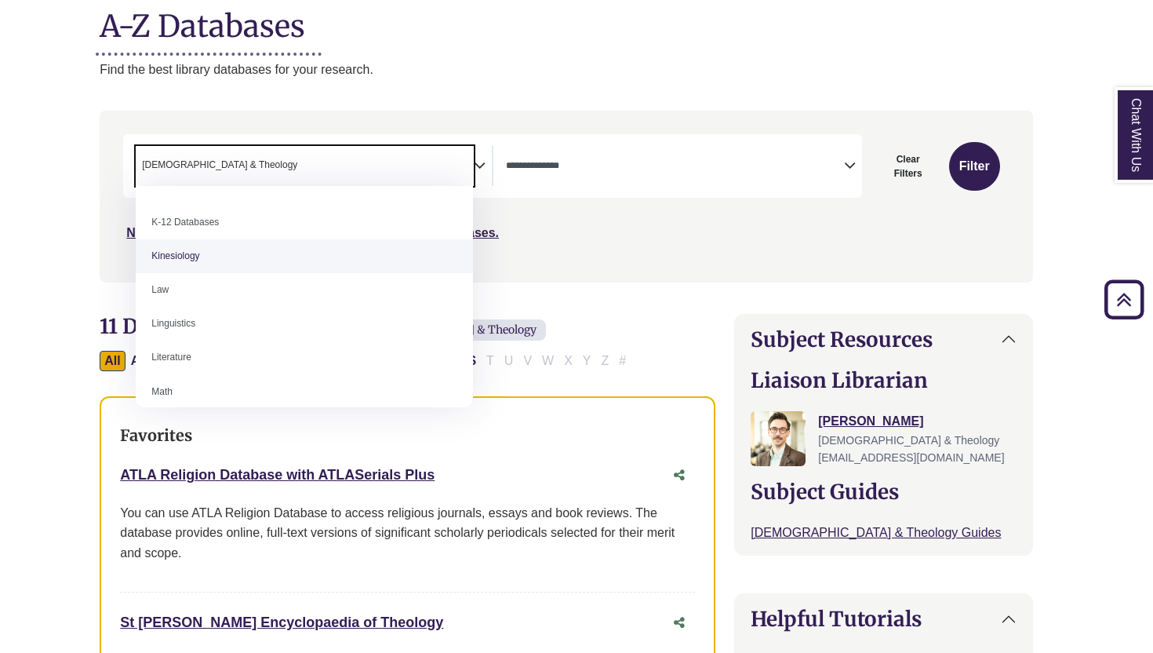
scroll to position [781, 0]
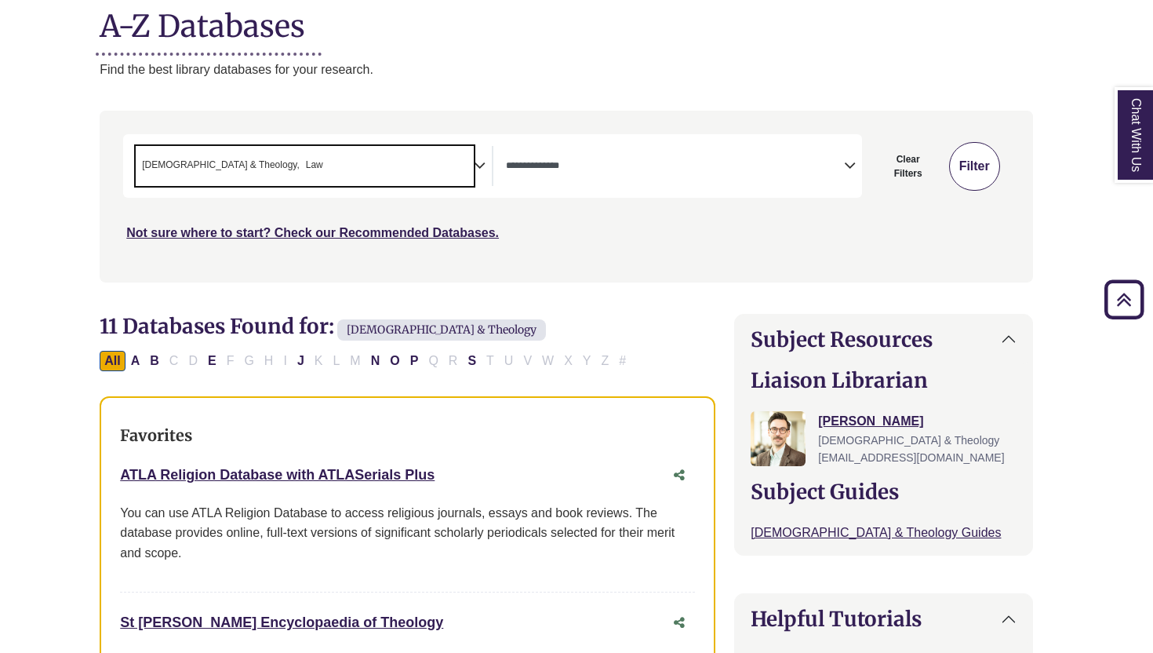
click at [986, 158] on button "Filter" at bounding box center [974, 166] width 51 height 49
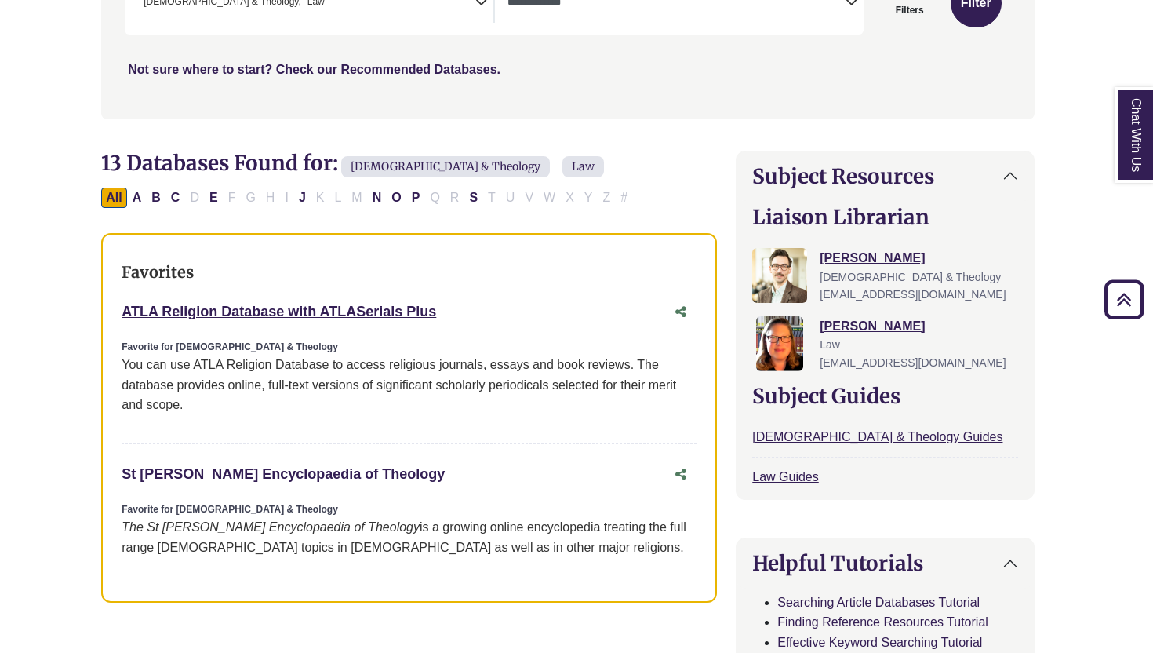
scroll to position [284, 9]
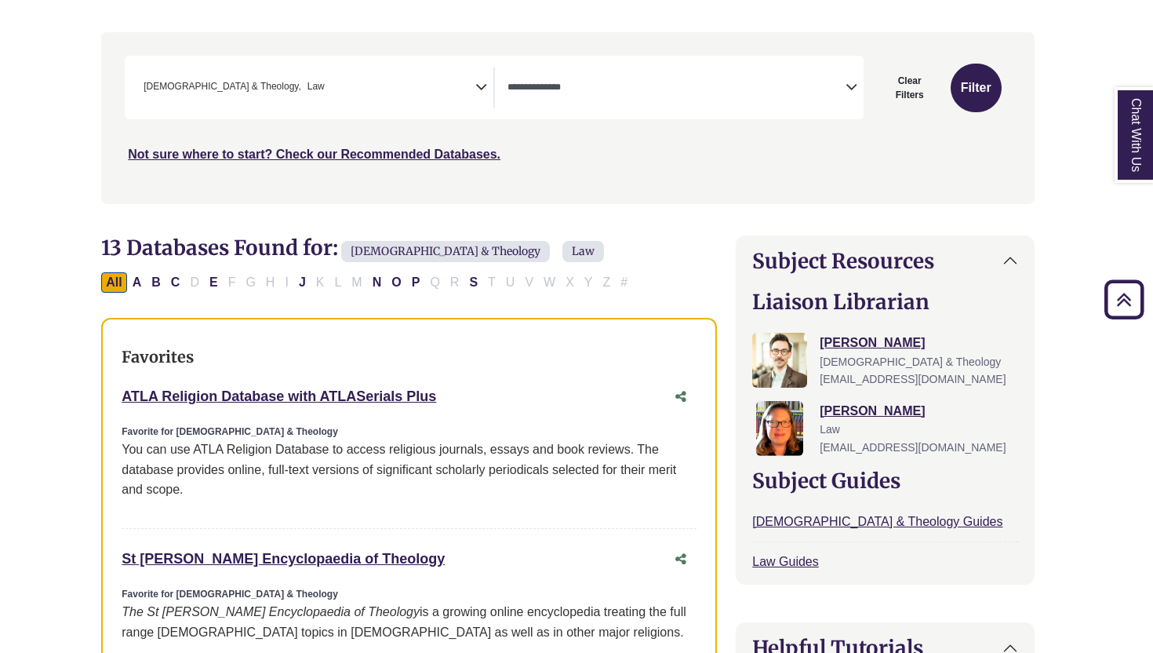
click at [460, 92] on span "× Bible & Theology × Law" at bounding box center [306, 87] width 338 height 40
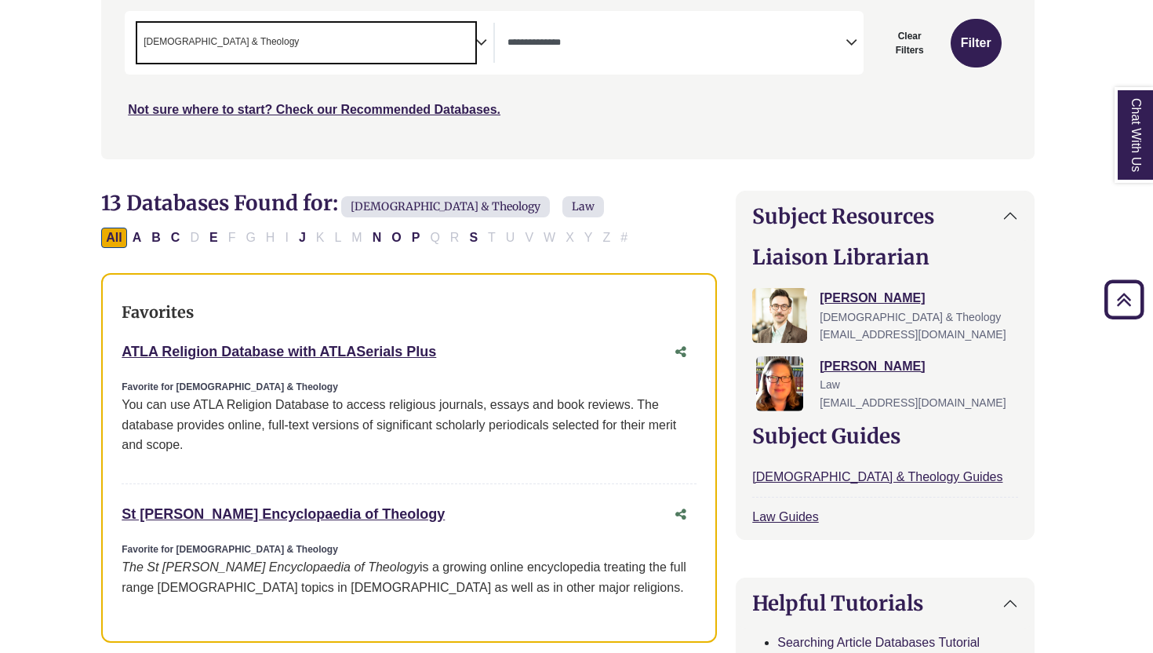
scroll to position [328, 9]
click at [380, 42] on span "× Bible & Theology" at bounding box center [306, 44] width 338 height 40
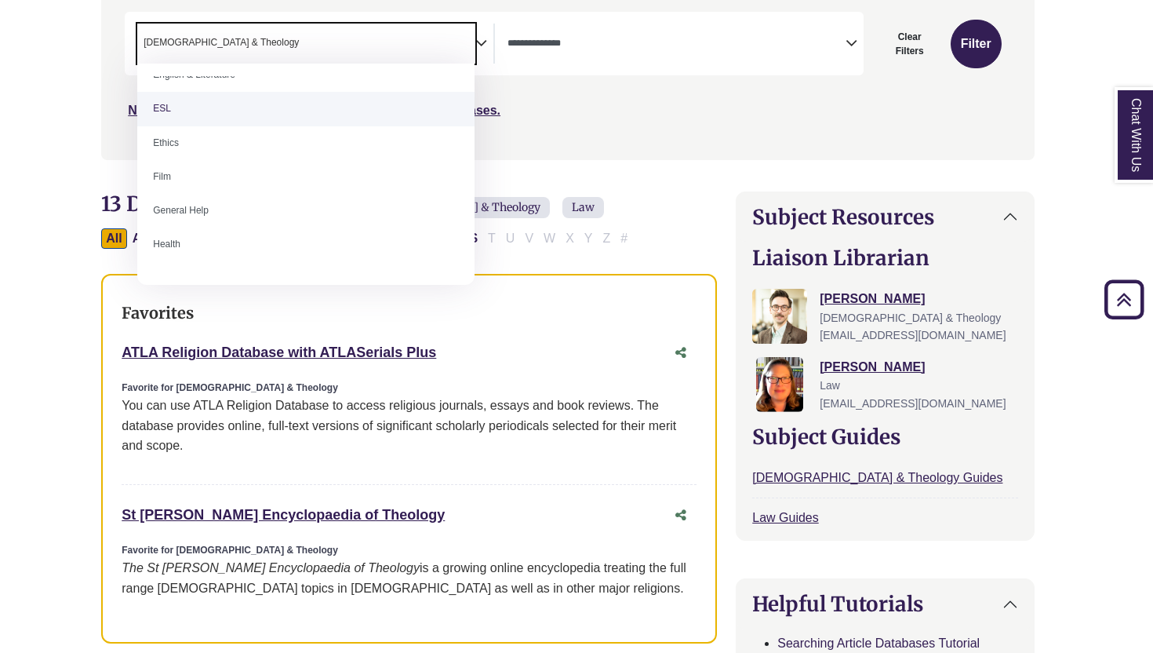
scroll to position [562, 0]
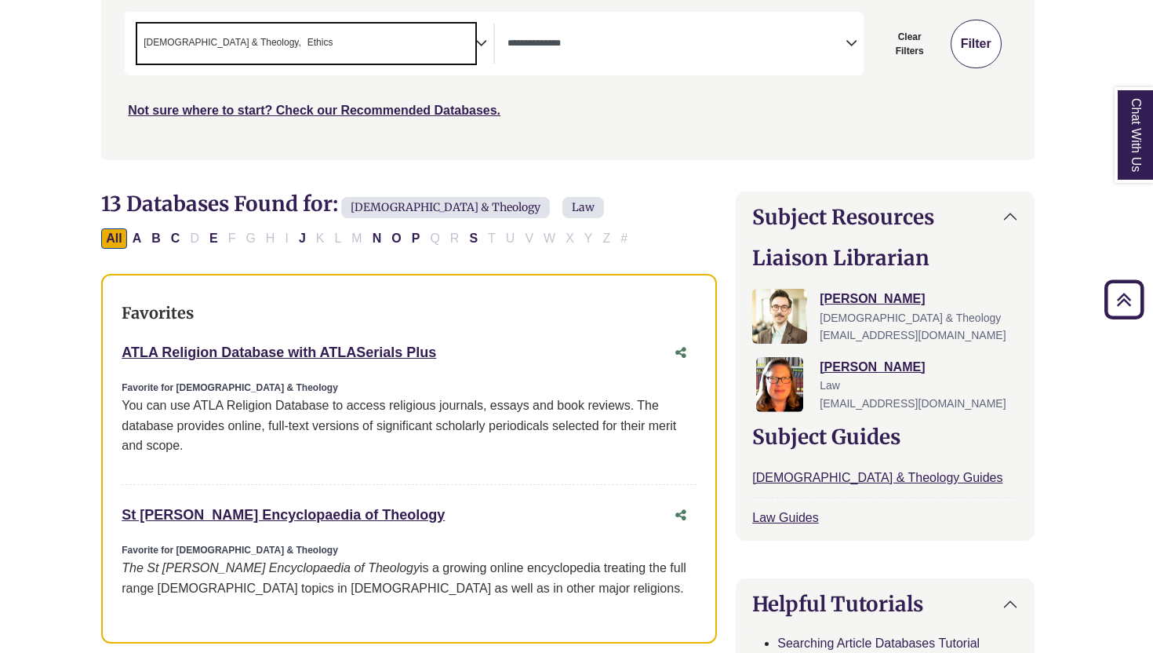
click at [956, 42] on button "Filter" at bounding box center [976, 44] width 51 height 49
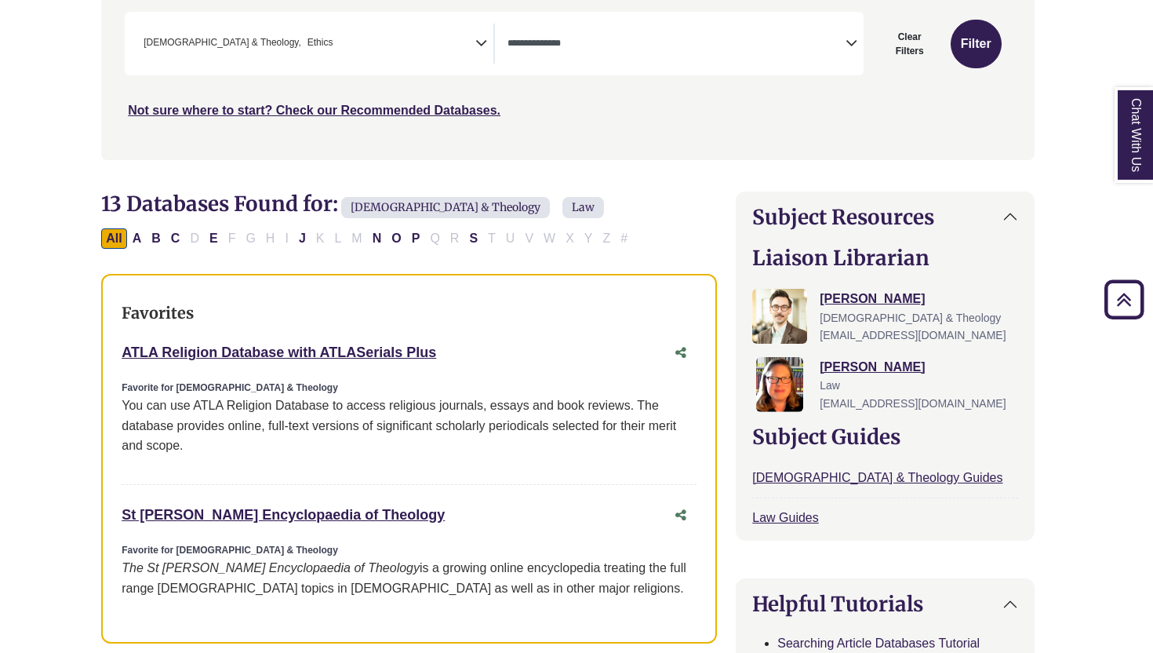
select select "Database Types Filter"
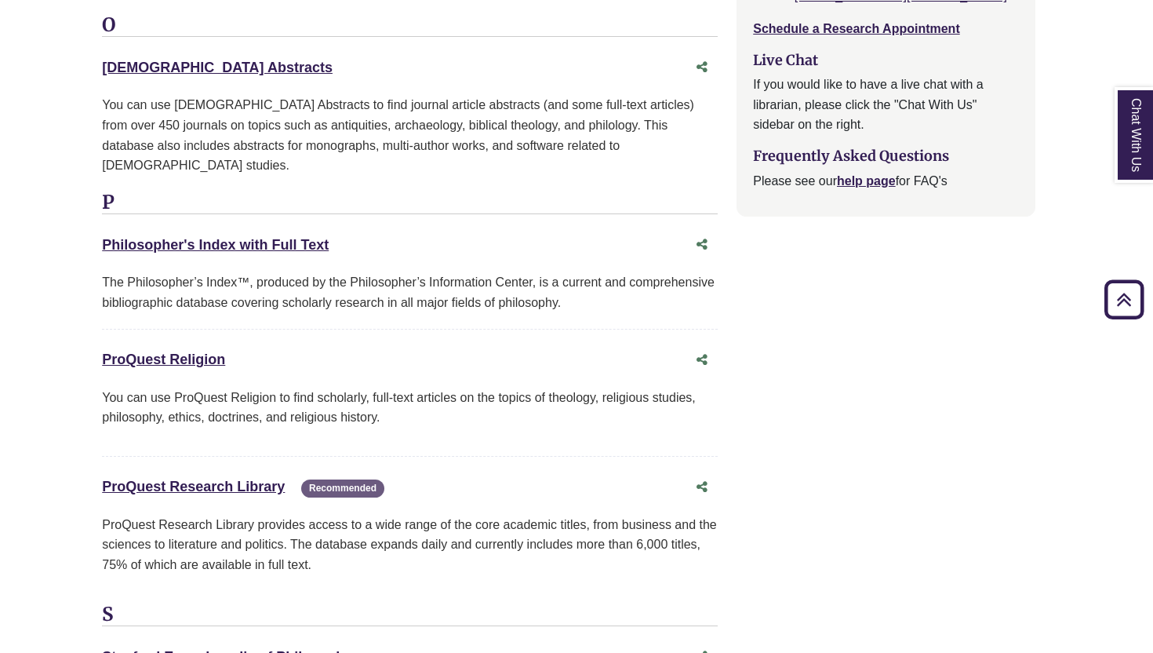
scroll to position [2259, 8]
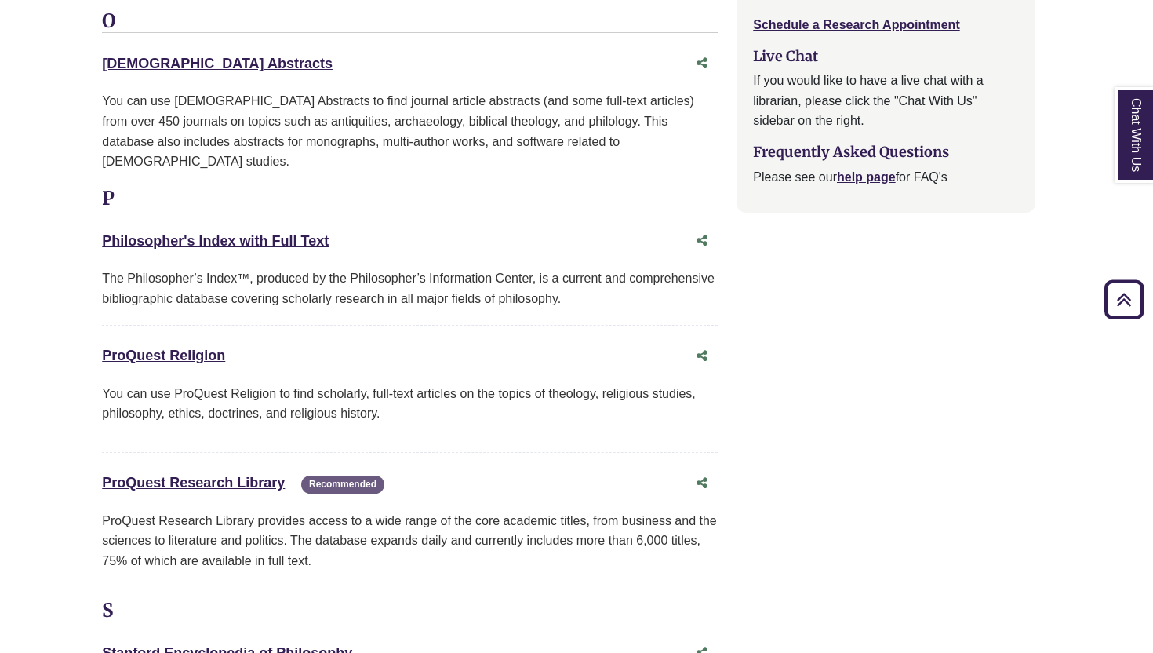
drag, startPoint x: 248, startPoint y: 290, endPoint x: 58, endPoint y: 290, distance: 189.9
copy link "ProQuest Religion"
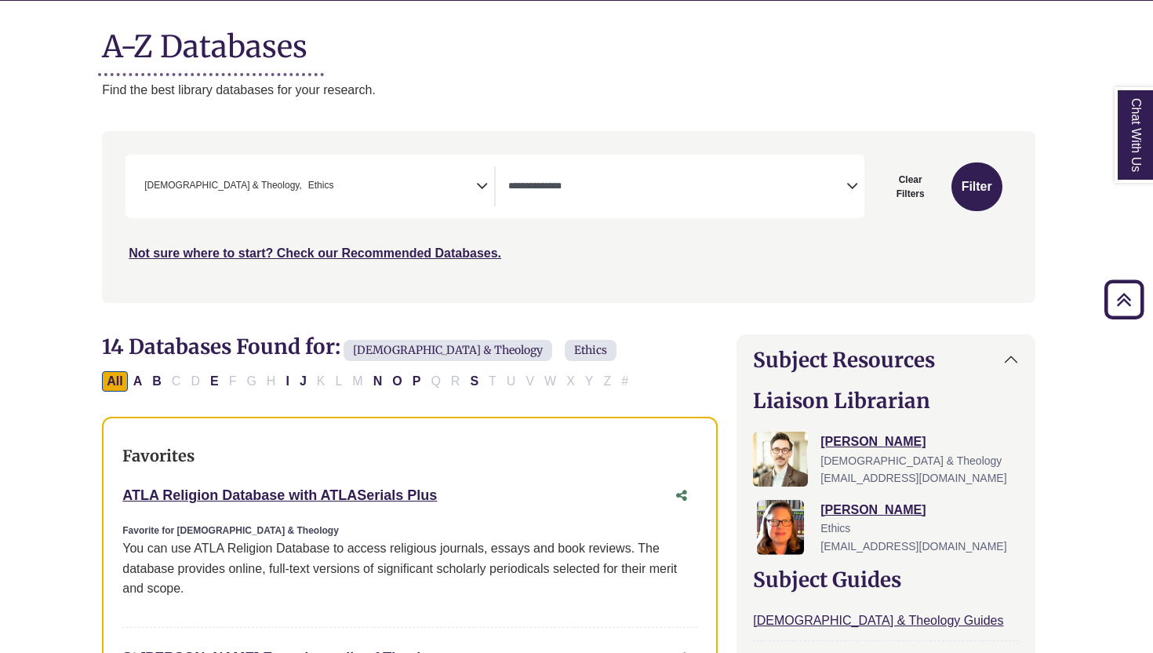
scroll to position [0, 8]
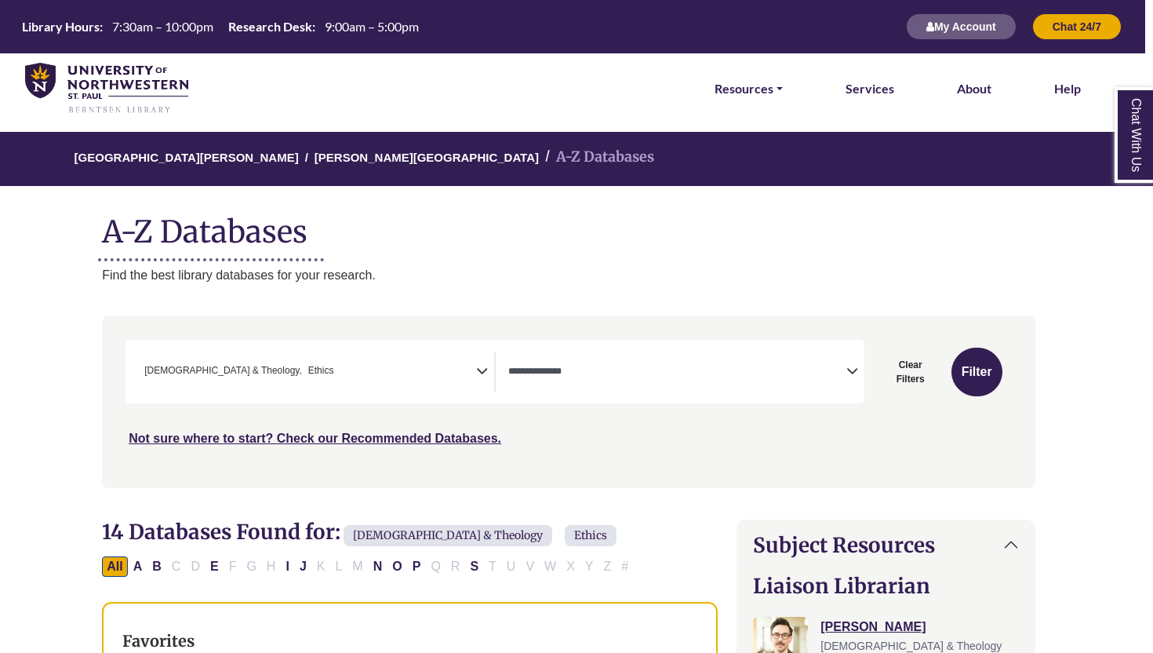
click at [242, 238] on h1 "A-Z Databases" at bounding box center [569, 226] width 934 height 48
click at [907, 384] on button "Clear Filters" at bounding box center [911, 372] width 74 height 49
select select "Database Subject Filter"
select select "Database Types Filter"
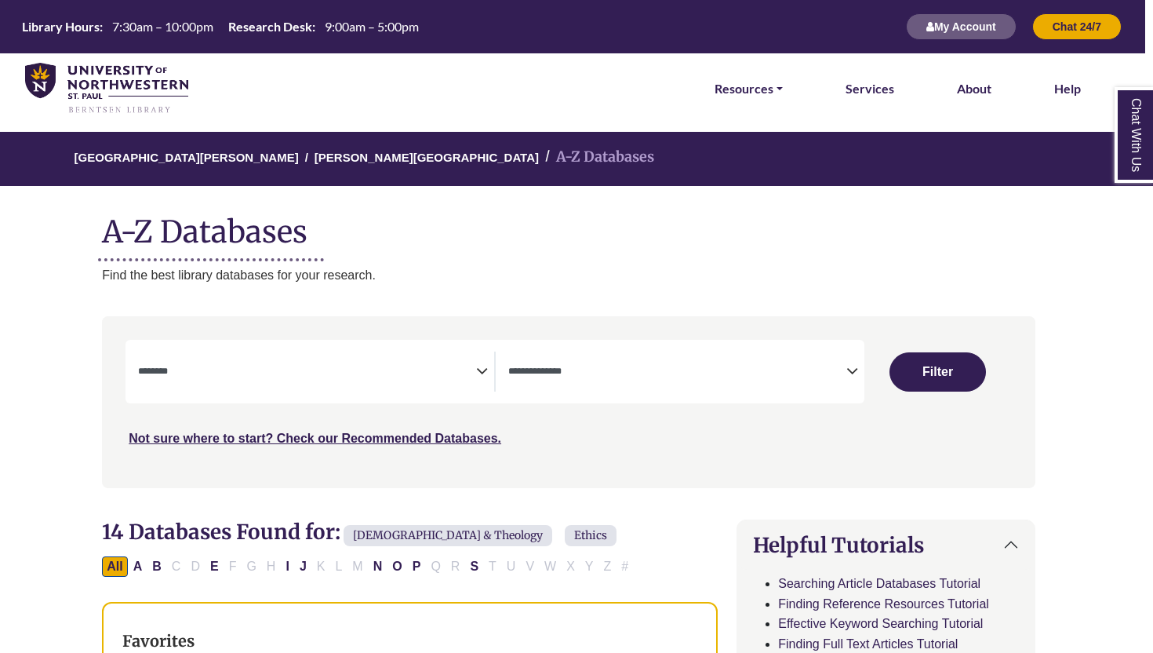
select select "Database Subject Filter"
select select "Database Types Filter"
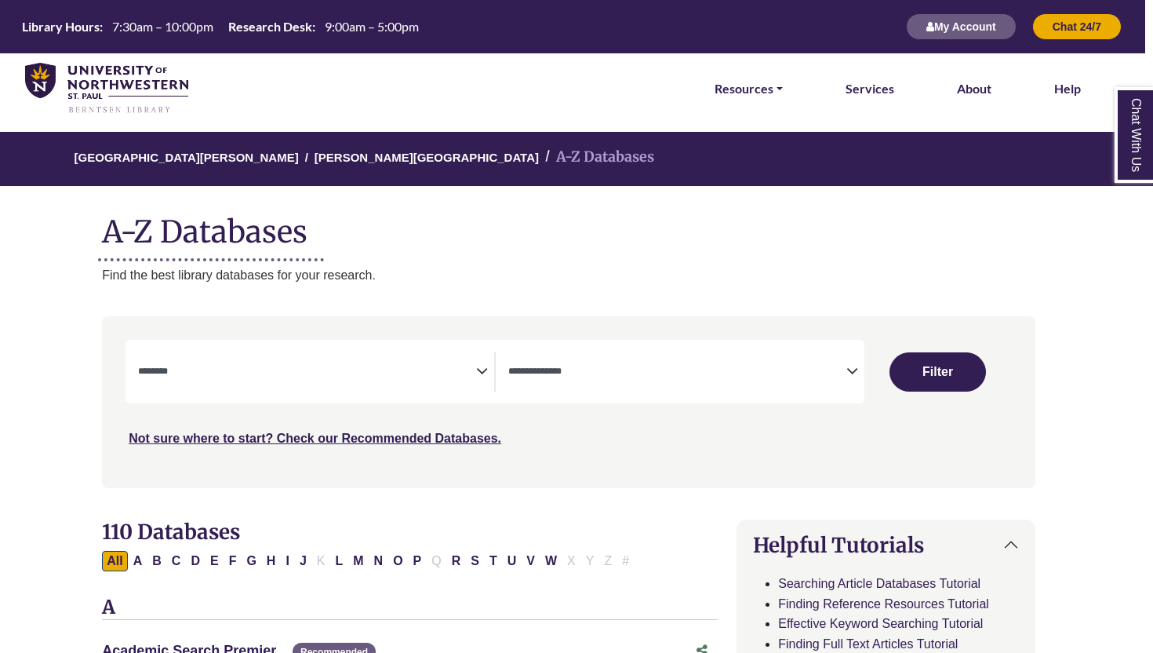
click at [748, 372] on textarea "Search" at bounding box center [677, 372] width 338 height 13
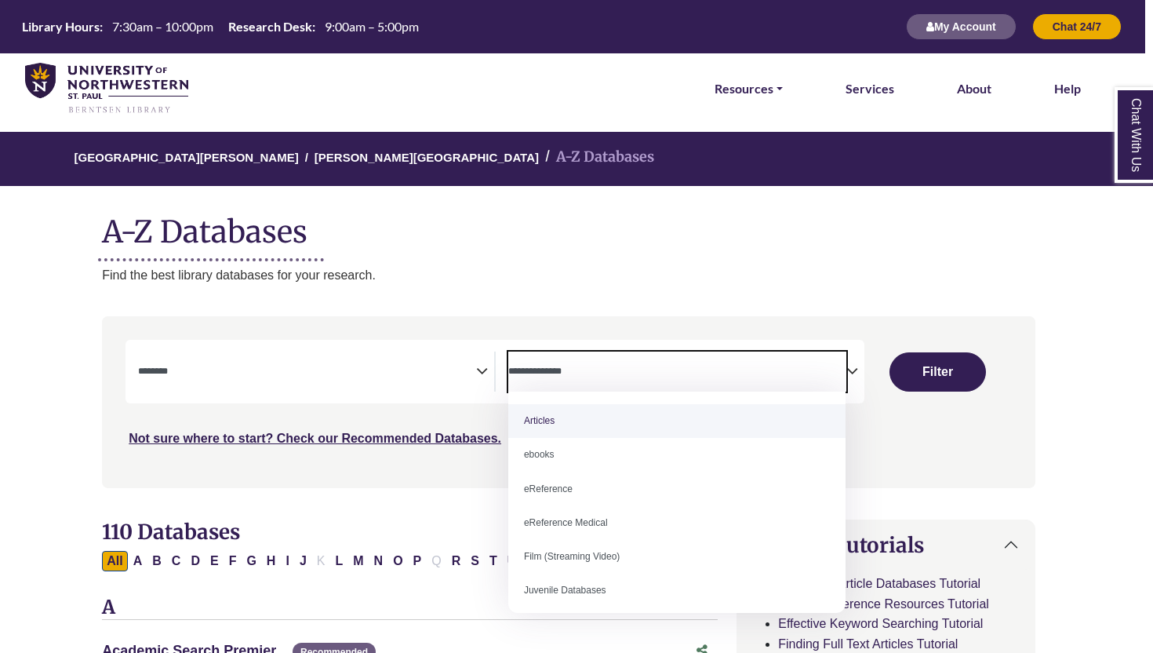
click at [378, 377] on textarea "Search" at bounding box center [307, 372] width 338 height 13
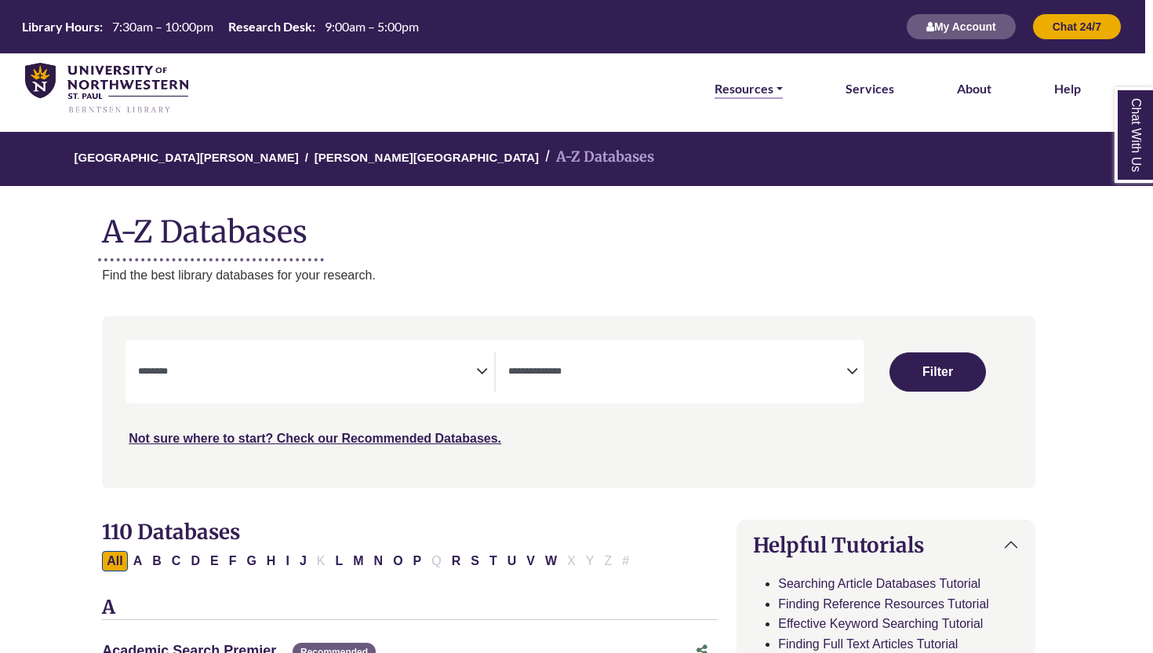
click at [752, 83] on link "Resources" at bounding box center [749, 88] width 68 height 20
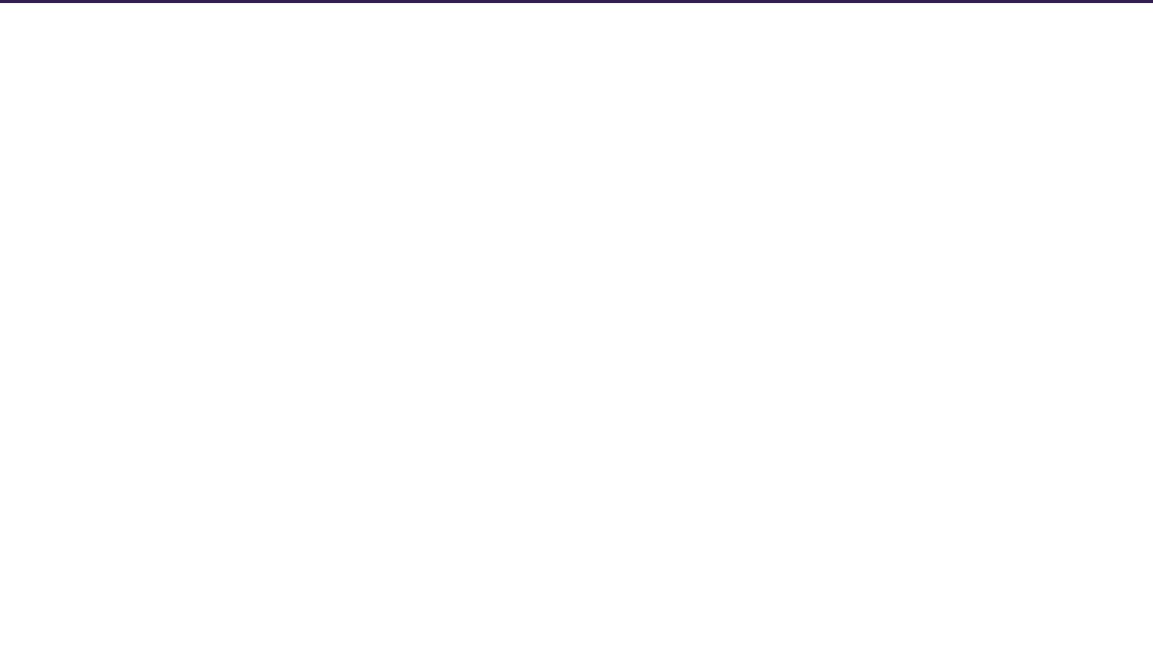
select select "Database Subject Filter"
select select "Database Types Filter"
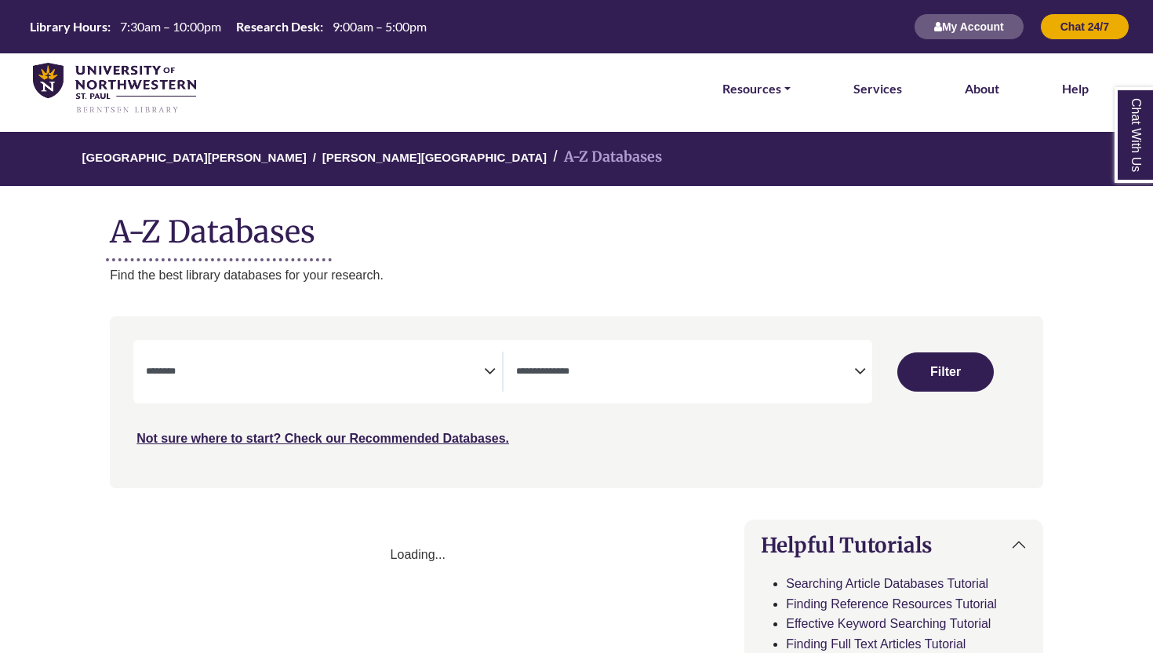
select select "Database Subject Filter"
select select "Database Types Filter"
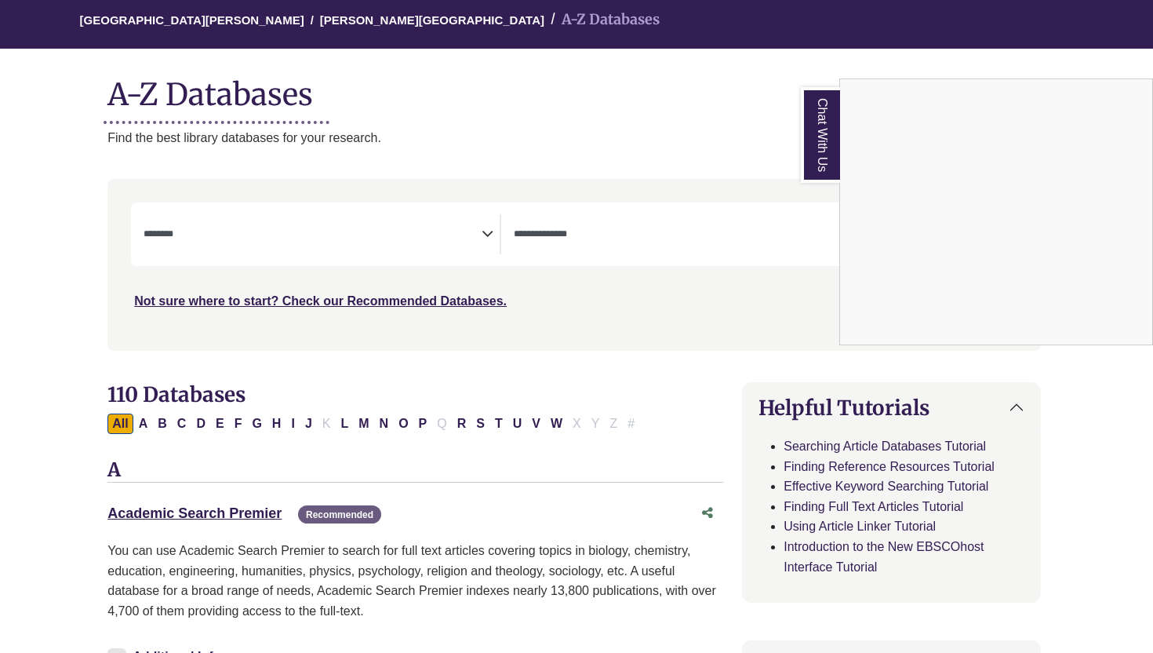
scroll to position [159, 2]
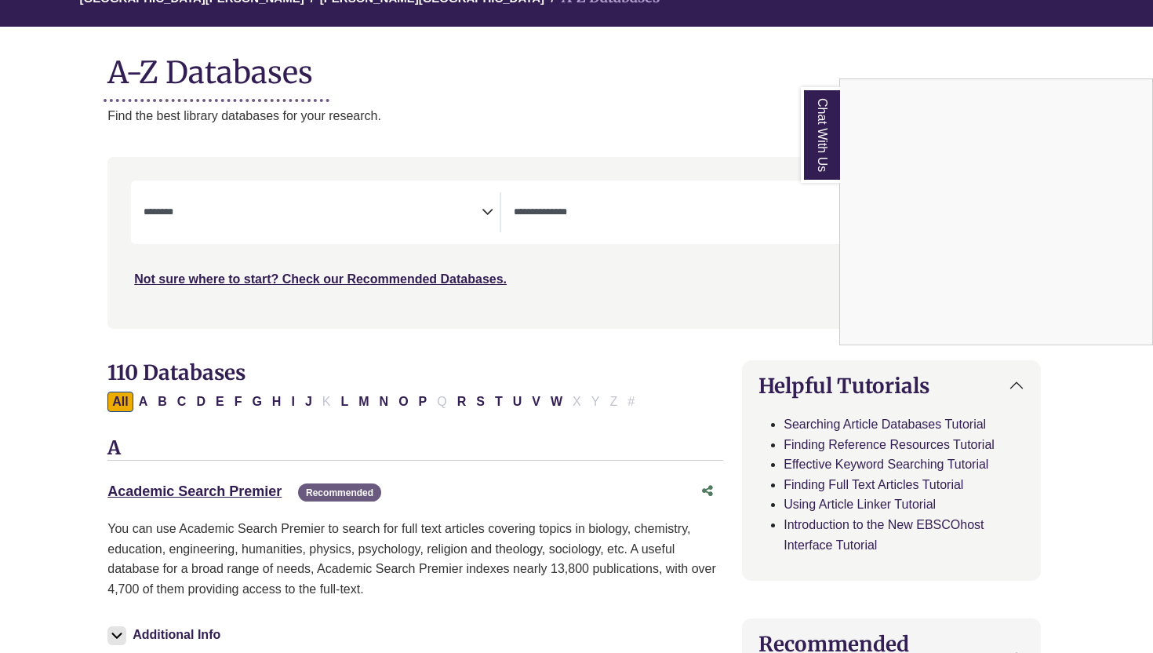
click at [228, 499] on div "Chat With Us" at bounding box center [576, 326] width 1153 height 653
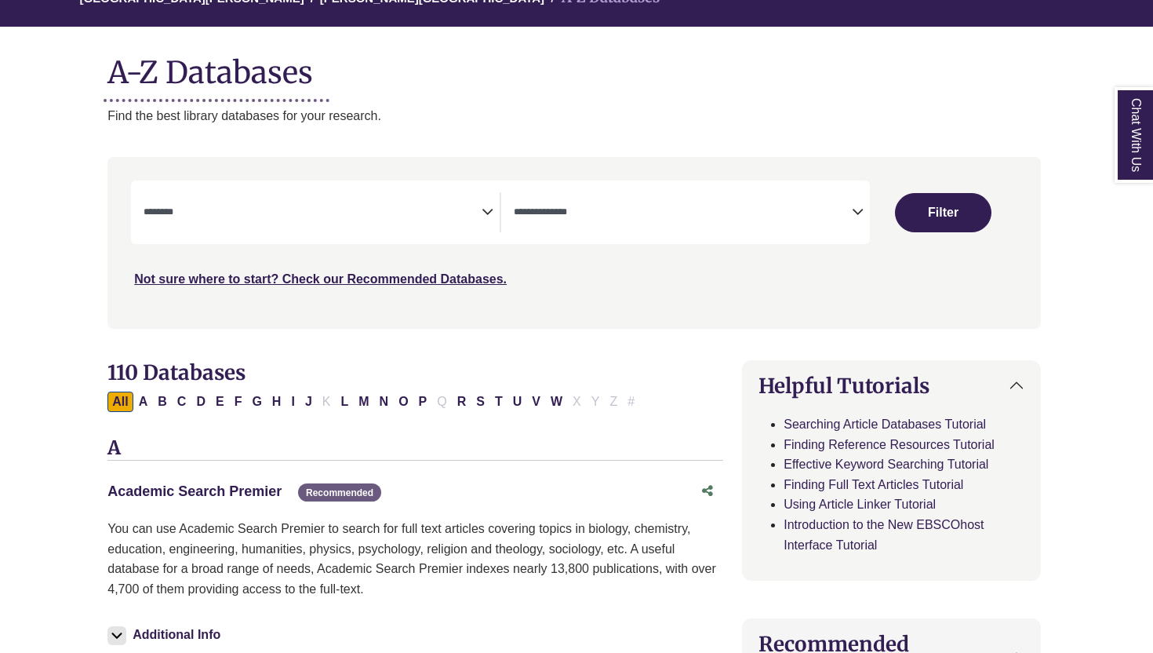
click at [231, 494] on link "Academic Search Premier This link opens in a new window" at bounding box center [194, 491] width 174 height 16
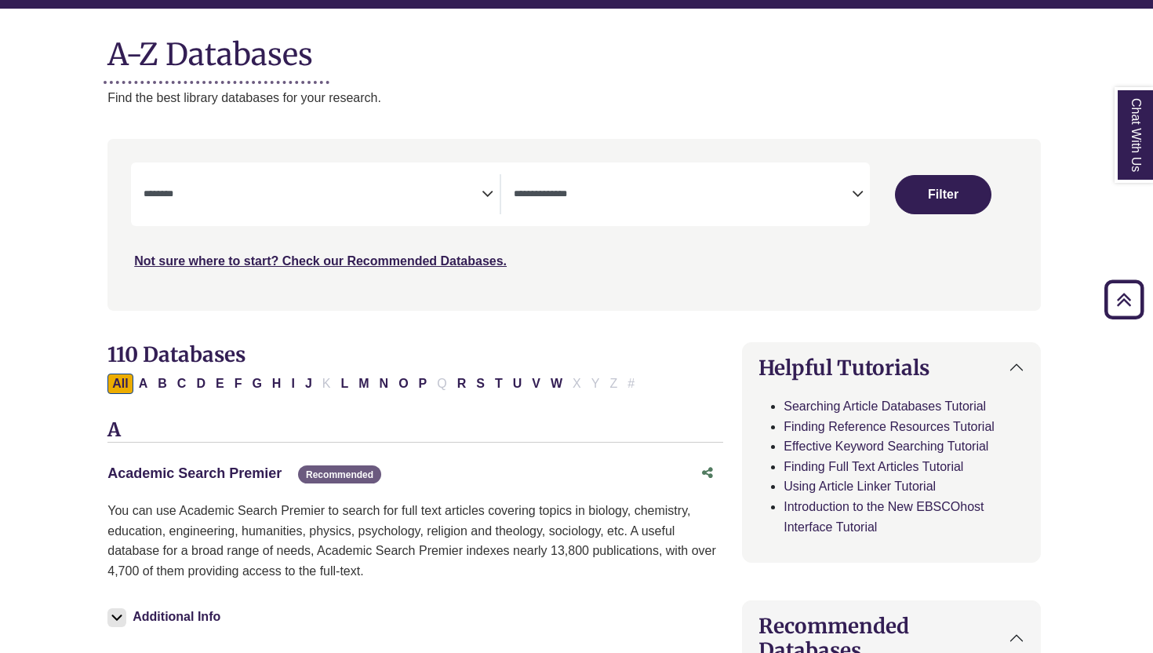
scroll to position [0, 2]
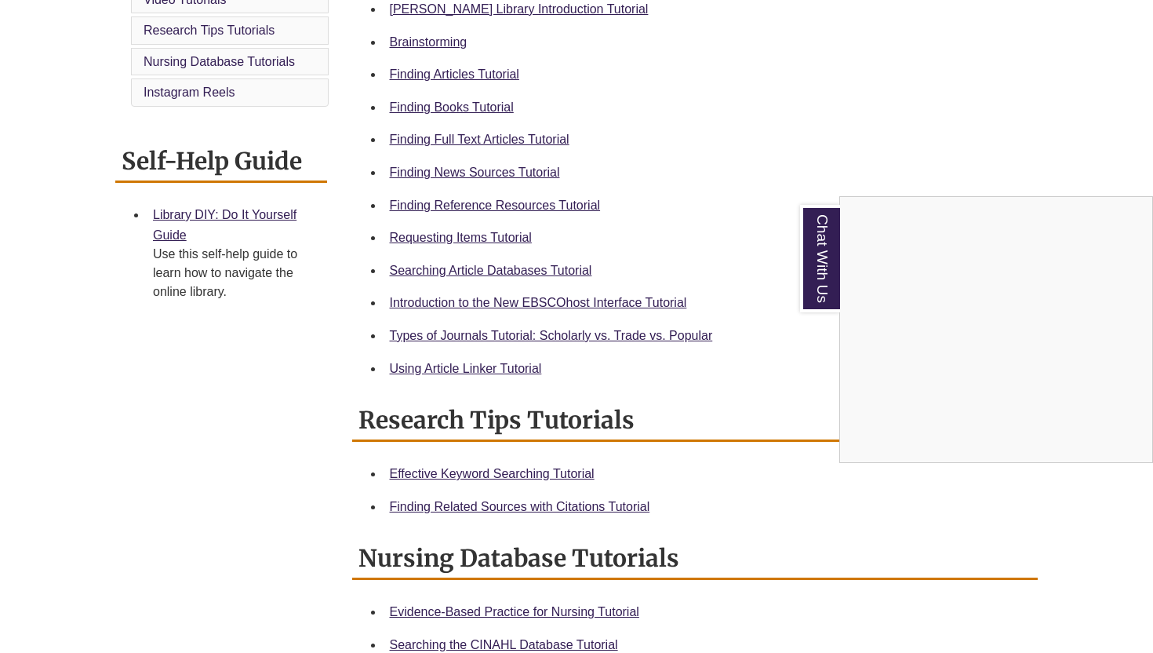
scroll to position [494, 0]
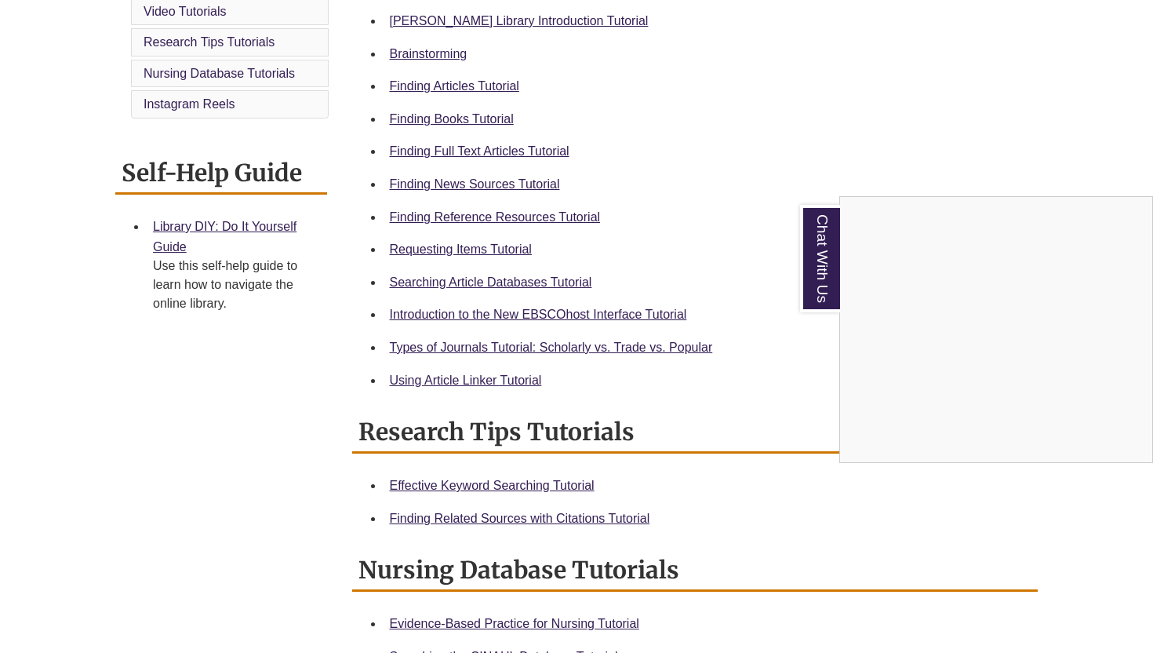
click at [474, 155] on div "Chat With Us" at bounding box center [576, 326] width 1153 height 653
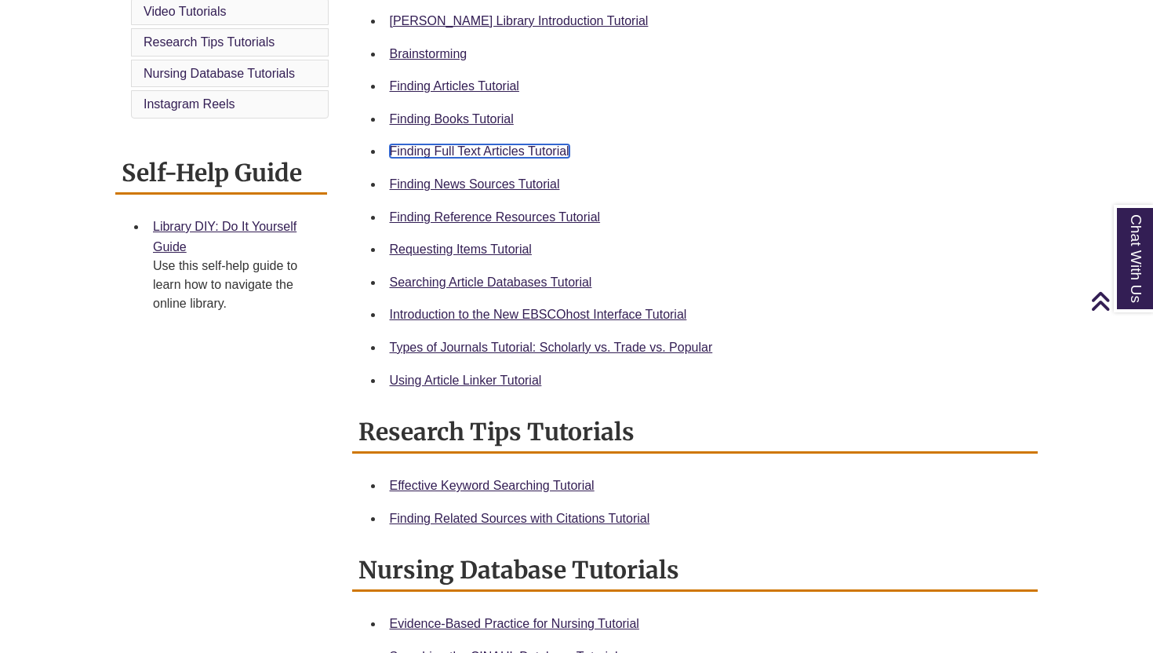
click at [497, 152] on link "Finding Full Text Articles Tutorial" at bounding box center [480, 150] width 180 height 13
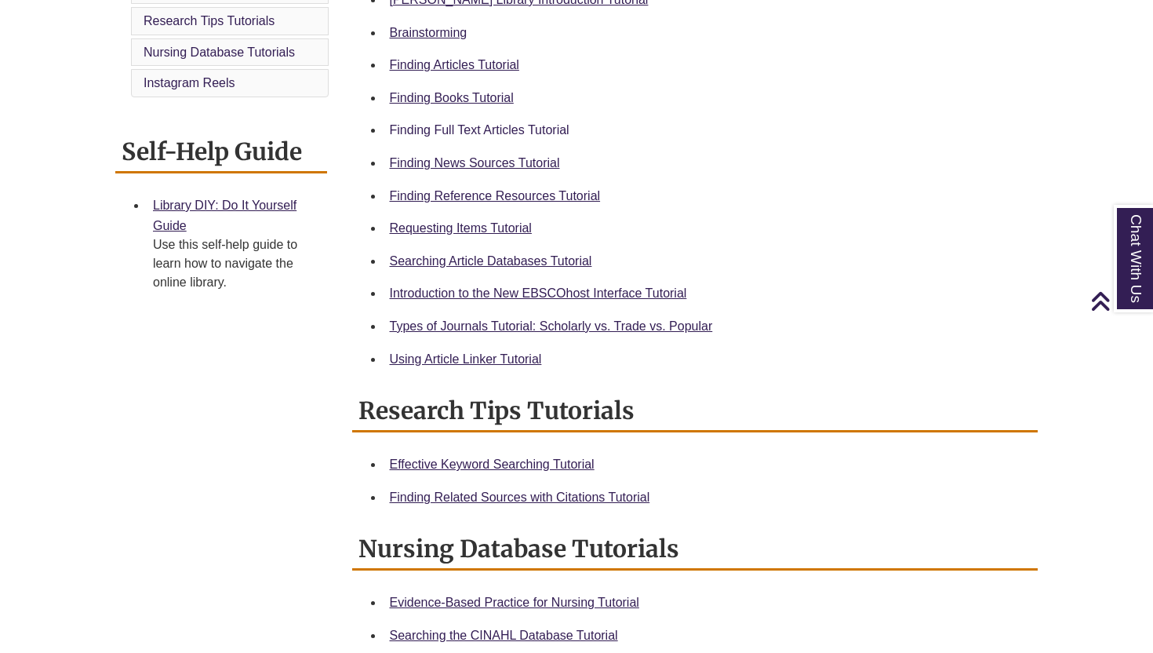
scroll to position [510, 0]
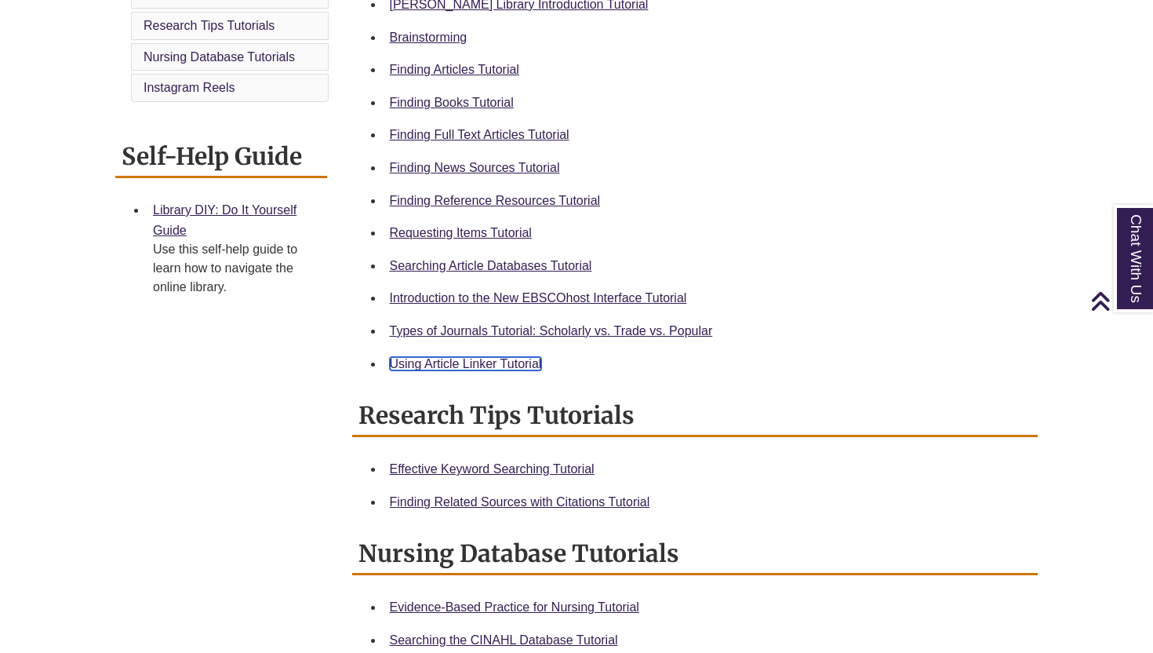
click at [489, 366] on link "Using Article Linker Tutorial" at bounding box center [466, 363] width 152 height 13
